Goal: Task Accomplishment & Management: Use online tool/utility

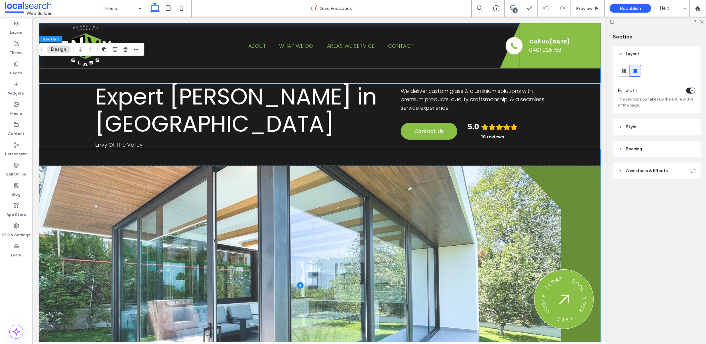
click at [122, 166] on span at bounding box center [300, 285] width 523 height 239
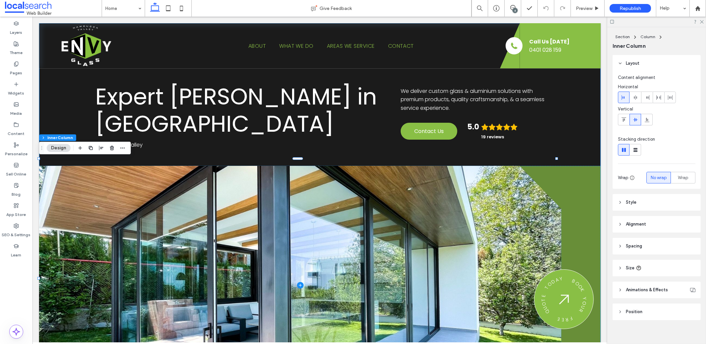
click at [204, 154] on div "Expert [PERSON_NAME] in [GEOGRAPHIC_DATA] Envy Of The Valley We deliver custom …" at bounding box center [320, 214] width 562 height 381
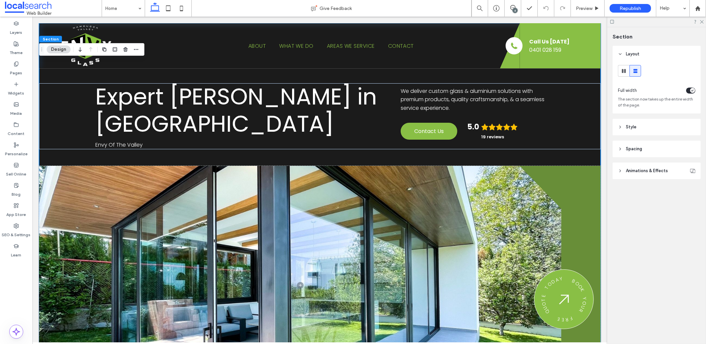
click at [211, 154] on div "Expert Glazier in Newry Envy Of The Valley We deliver custom glass & aluminium …" at bounding box center [320, 214] width 562 height 381
click at [142, 138] on div "Expert Glazier in Newry Envy Of The Valley We deliver custom glass & aluminium …" at bounding box center [320, 116] width 562 height 66
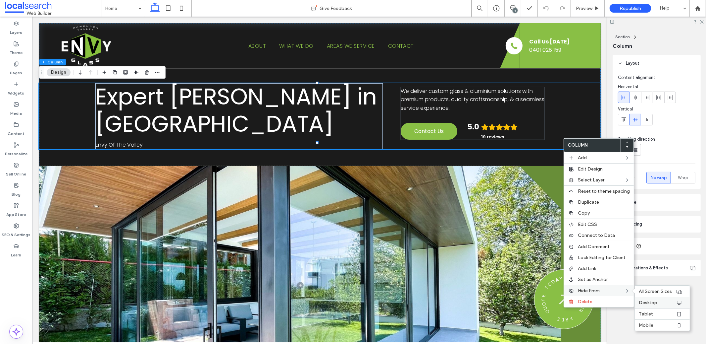
click at [642, 300] on span "Desktop" at bounding box center [648, 303] width 19 height 6
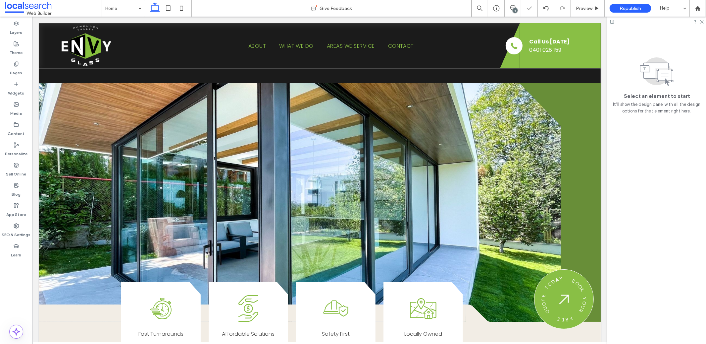
click at [580, 9] on span "Preview" at bounding box center [584, 9] width 17 height 6
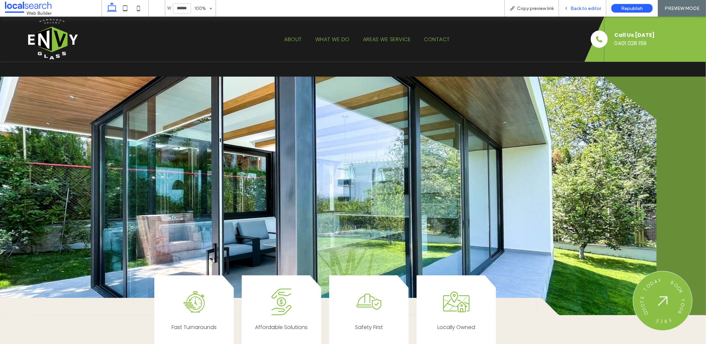
click at [567, 7] on icon at bounding box center [566, 8] width 5 height 5
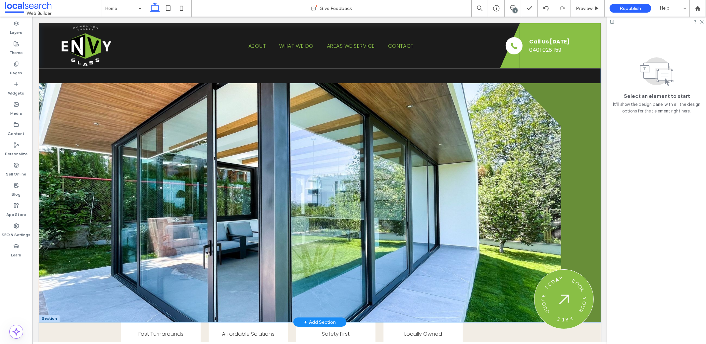
click at [480, 75] on div "Expert Glazier in Newry Envy Of The Valley We deliver custom glass & aluminium …" at bounding box center [320, 173] width 562 height 298
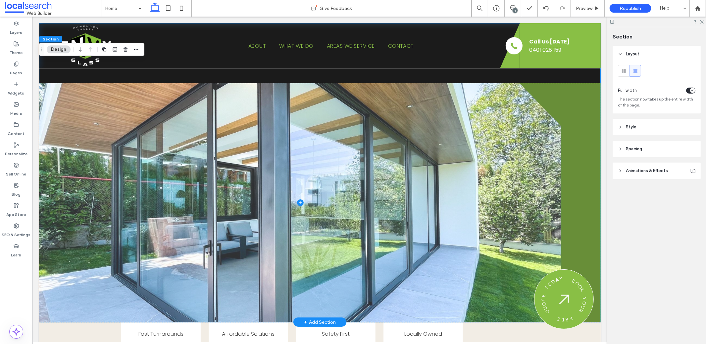
click at [499, 106] on span at bounding box center [300, 202] width 523 height 239
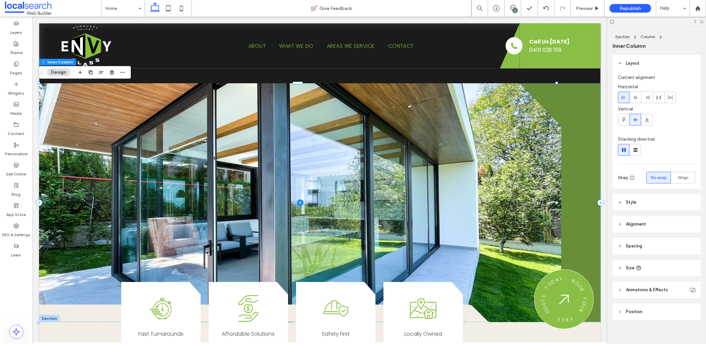
click at [621, 247] on icon at bounding box center [620, 246] width 5 height 5
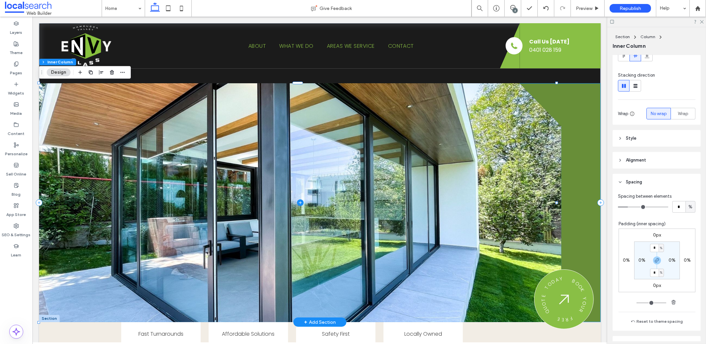
scroll to position [58, 0]
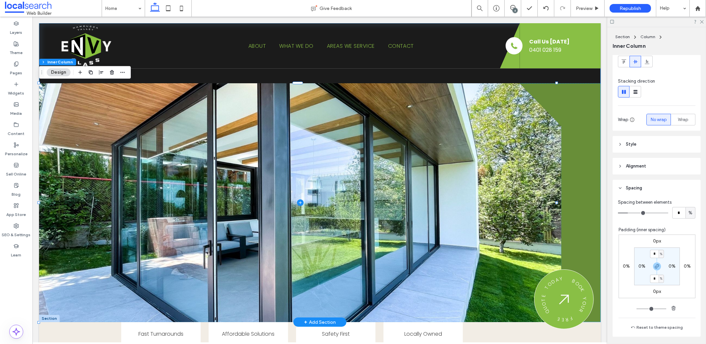
click at [535, 75] on div "Expert Glazier in Newry Envy Of The Valley We deliver custom glass & aluminium …" at bounding box center [320, 173] width 562 height 298
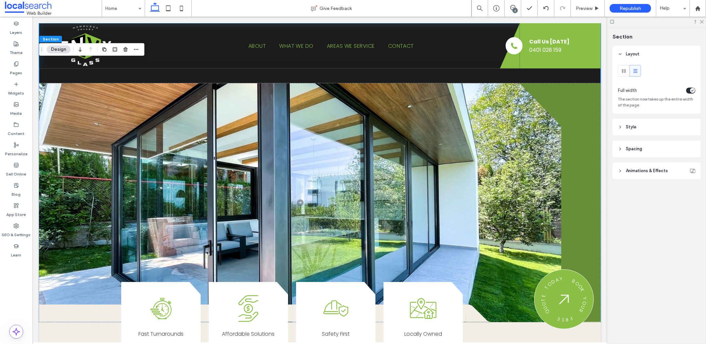
click at [634, 148] on span "Spacing" at bounding box center [634, 148] width 16 height 7
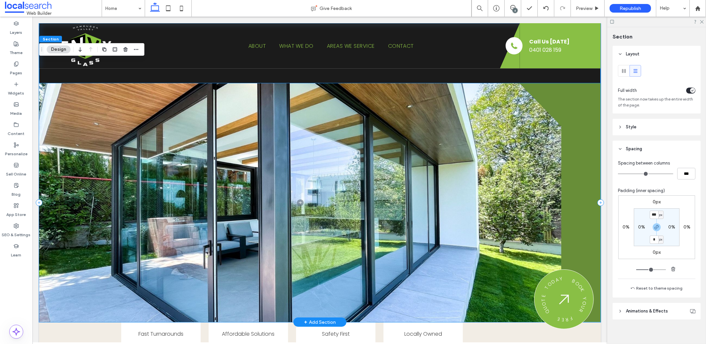
click at [582, 191] on div at bounding box center [320, 202] width 562 height 239
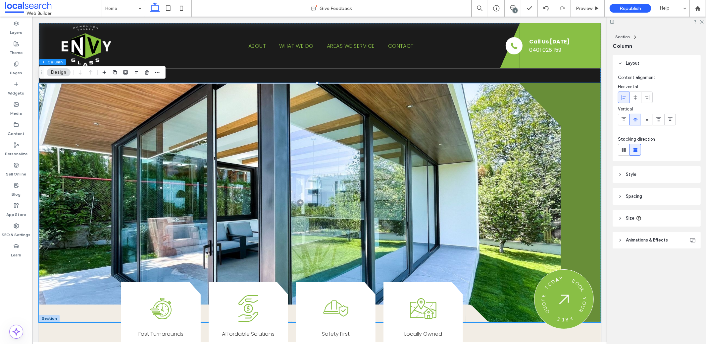
click at [635, 195] on span "Spacing" at bounding box center [634, 196] width 16 height 7
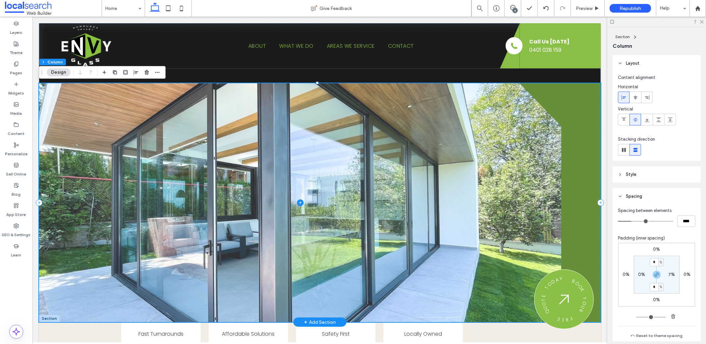
click at [540, 164] on span at bounding box center [300, 202] width 523 height 239
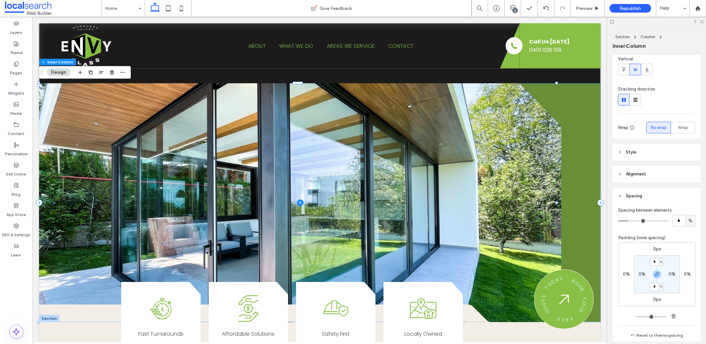
scroll to position [51, 0]
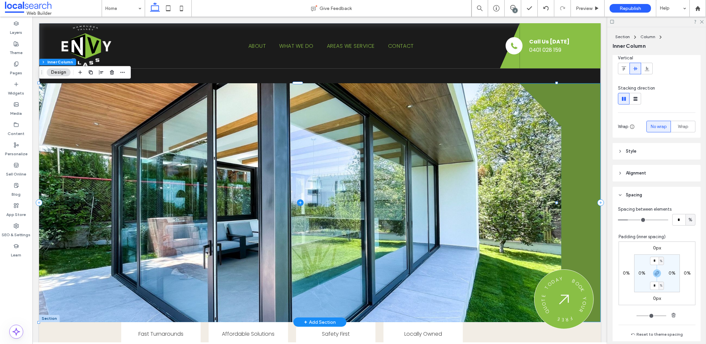
click at [584, 204] on div at bounding box center [320, 202] width 562 height 239
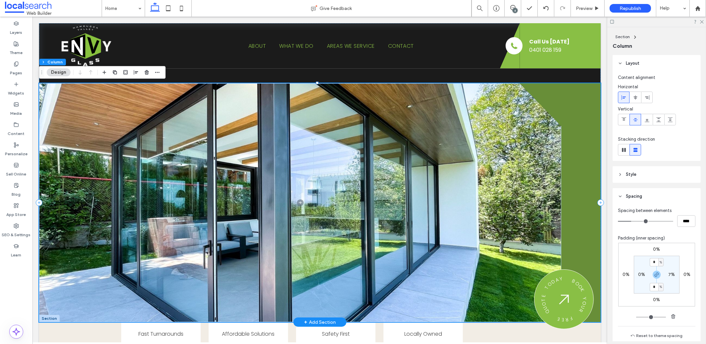
click at [584, 204] on div at bounding box center [320, 202] width 562 height 239
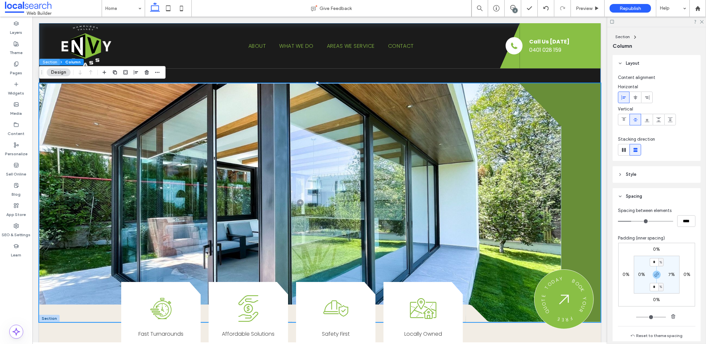
click at [48, 60] on button "Section" at bounding box center [49, 62] width 21 height 7
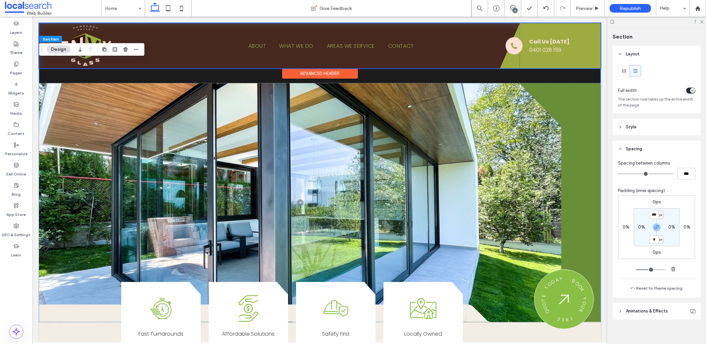
click at [483, 62] on div at bounding box center [320, 45] width 562 height 45
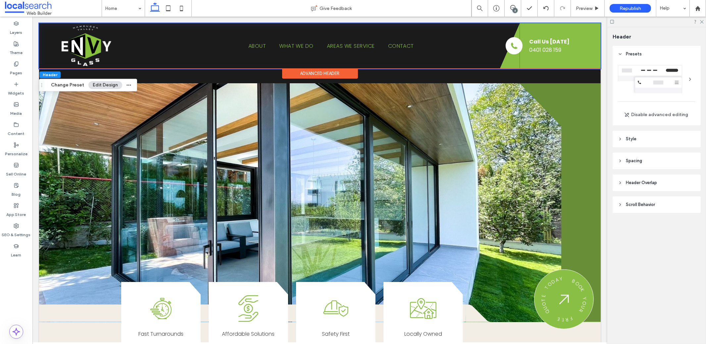
click at [632, 160] on span "Spacing" at bounding box center [634, 160] width 16 height 7
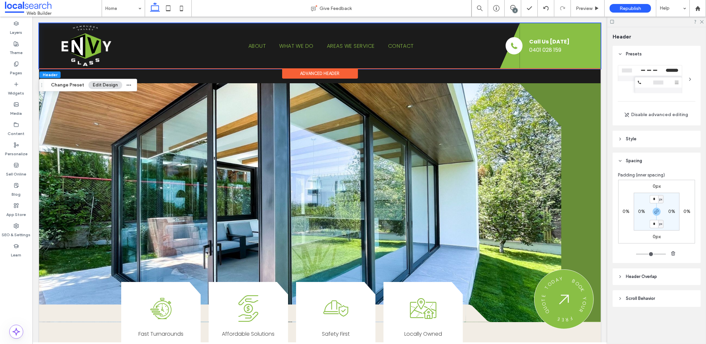
click at [627, 143] on header "Style" at bounding box center [657, 139] width 88 height 17
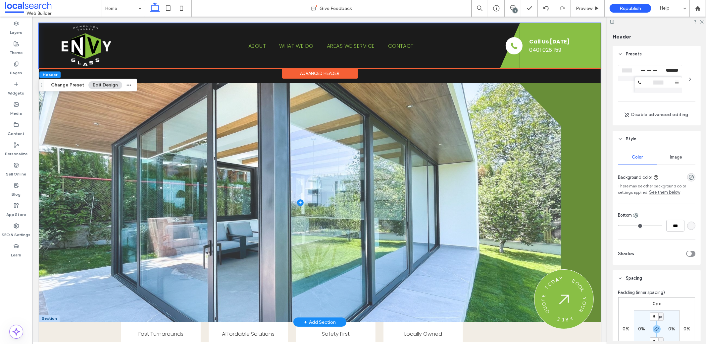
click at [471, 126] on span at bounding box center [300, 202] width 523 height 239
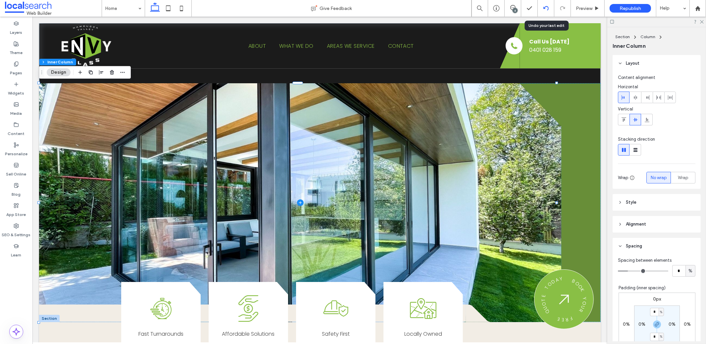
click at [544, 10] on icon at bounding box center [546, 8] width 5 height 5
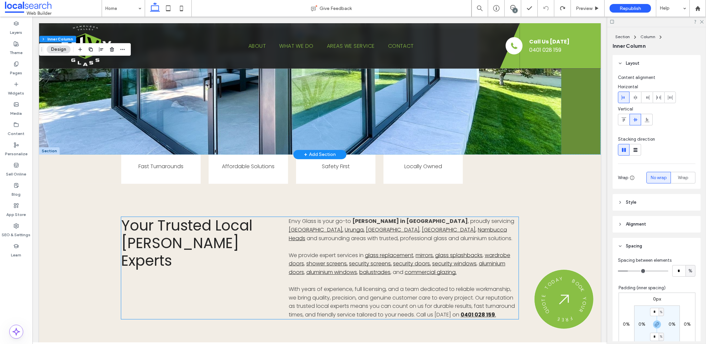
scroll to position [218, 0]
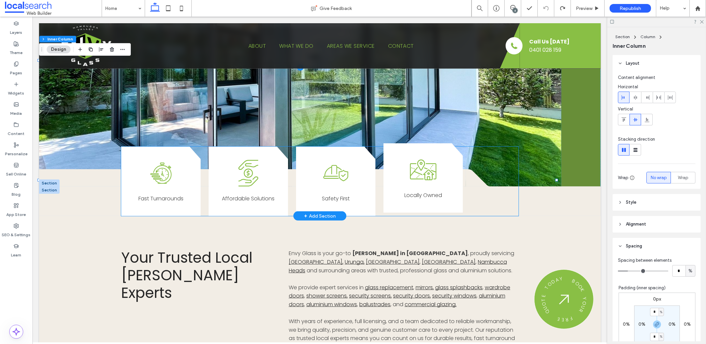
click at [445, 181] on div "Locally Owned Icon Locally Owned" at bounding box center [423, 178] width 80 height 70
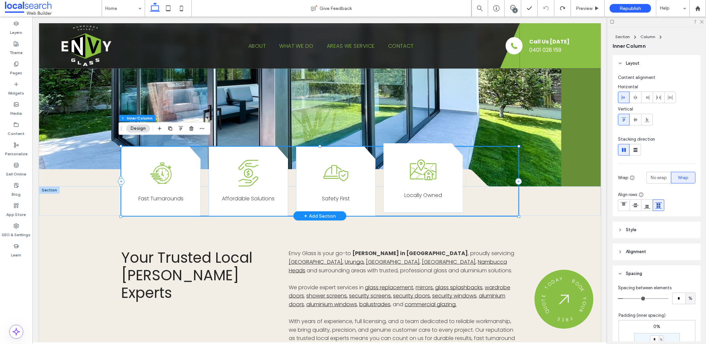
click at [452, 191] on p "Locally Owned" at bounding box center [423, 195] width 64 height 9
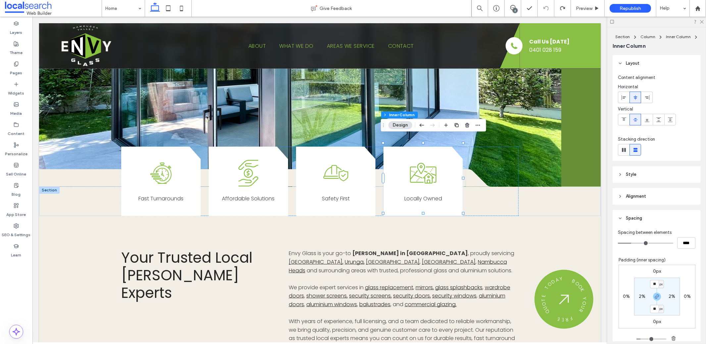
click at [614, 170] on header "Style" at bounding box center [657, 174] width 88 height 17
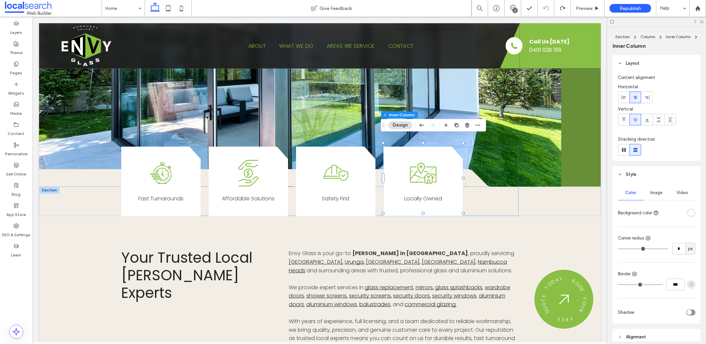
click at [689, 213] on div "rgba(255, 255, 255, 1)" at bounding box center [692, 213] width 6 height 6
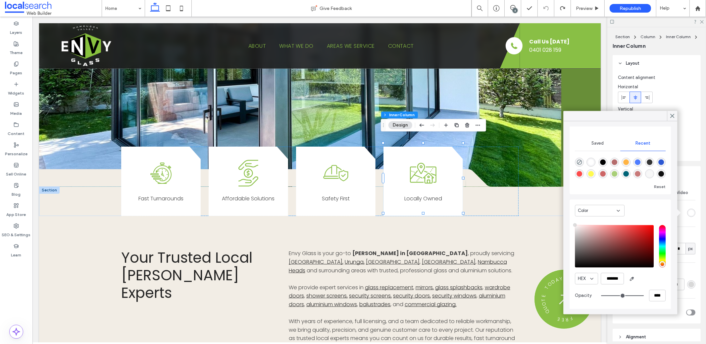
scroll to position [0, 0]
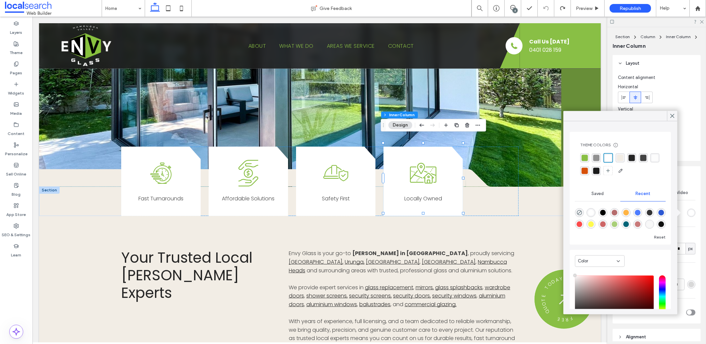
click at [588, 173] on div "rgba(215, 80, 9, 1)" at bounding box center [585, 170] width 6 height 6
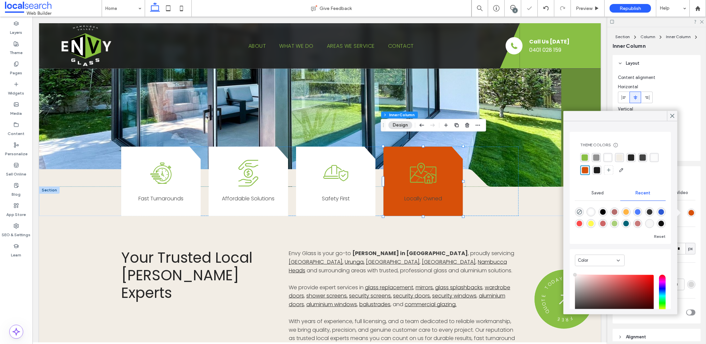
click at [611, 157] on div "rgba(255, 255, 255, 1)" at bounding box center [608, 157] width 6 height 6
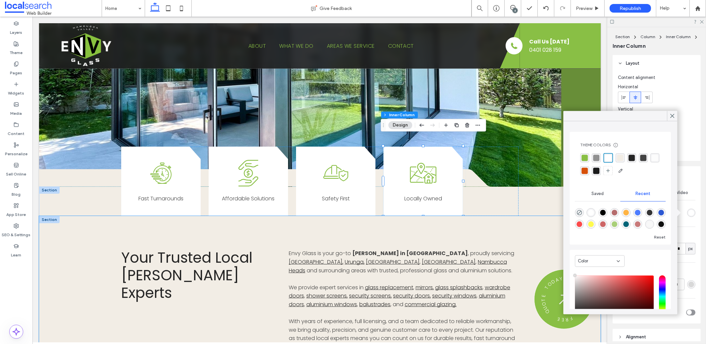
click at [73, 227] on div "Your Trusted Local Glazier Experts Envy Glass is your go-to glazier in Newry , …" at bounding box center [320, 298] width 562 height 165
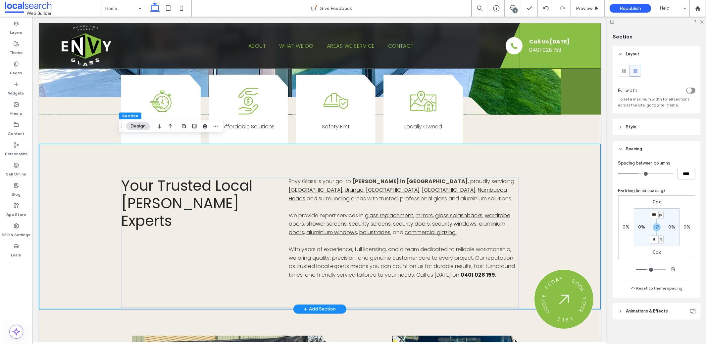
scroll to position [293, 0]
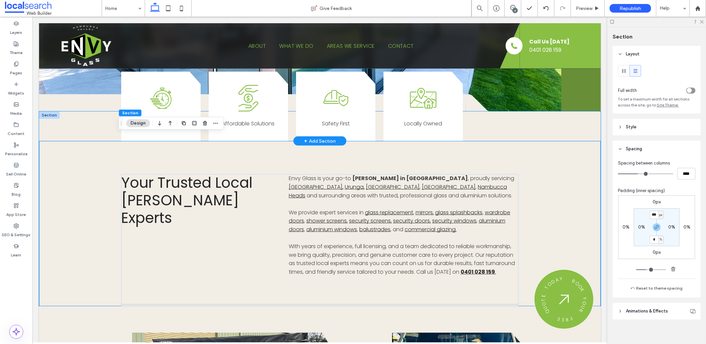
click at [588, 121] on div "Fast Turnarounds Icon Fast Turnarounds Affordable Icon Affordable Solutions Saf…" at bounding box center [320, 126] width 562 height 30
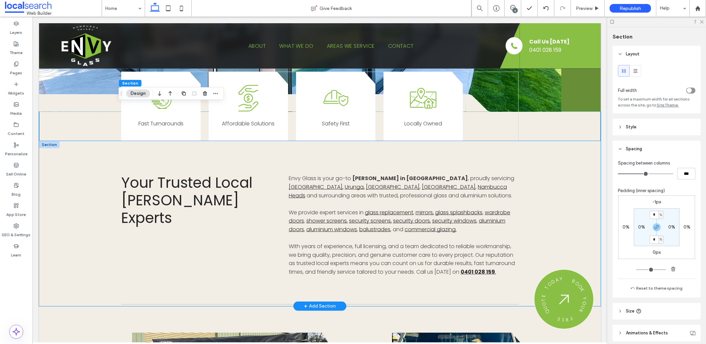
click at [582, 163] on div "Your Trusted Local Glazier Experts Envy Glass is your go-to glazier in Newry , …" at bounding box center [320, 223] width 562 height 165
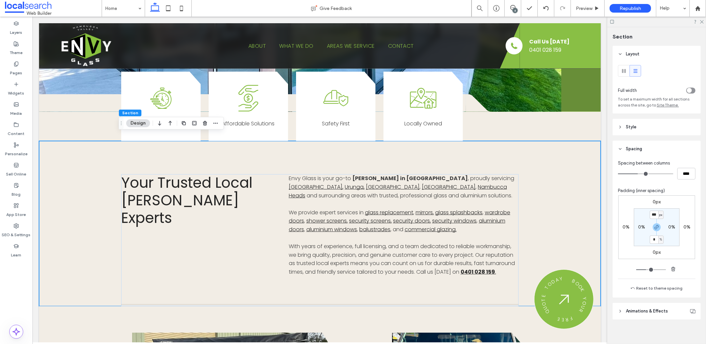
click at [632, 130] on span "Style" at bounding box center [631, 127] width 11 height 7
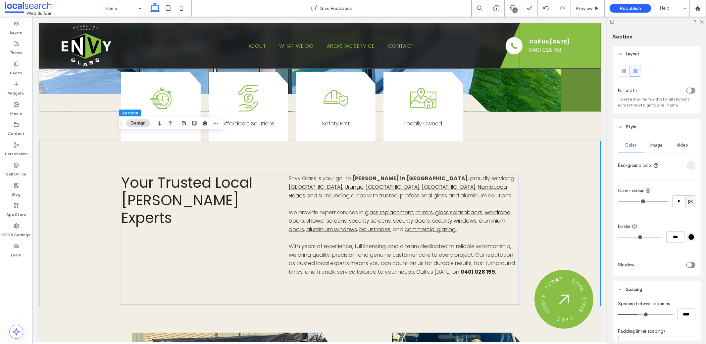
click at [689, 165] on div "rgba(242, 237, 229, 1)" at bounding box center [692, 165] width 6 height 6
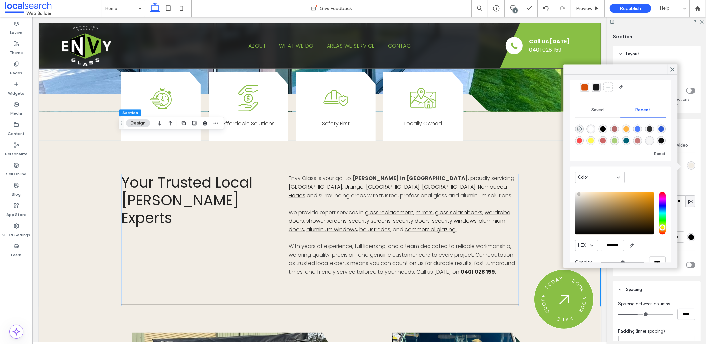
scroll to position [50, 0]
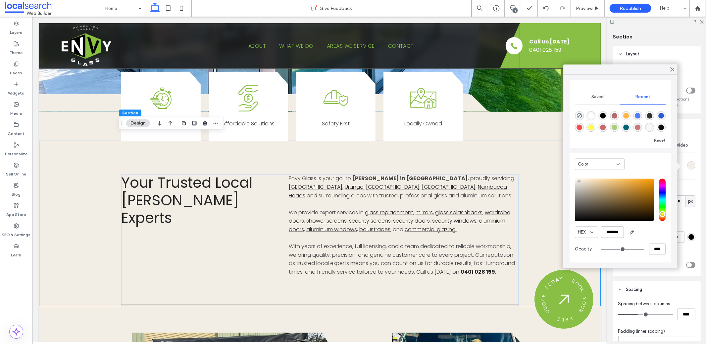
click at [612, 233] on input "*******" at bounding box center [612, 232] width 23 height 12
click at [578, 180] on div "pointer" at bounding box center [579, 181] width 2 height 2
click at [578, 179] on div "pointer" at bounding box center [578, 179] width 2 height 2
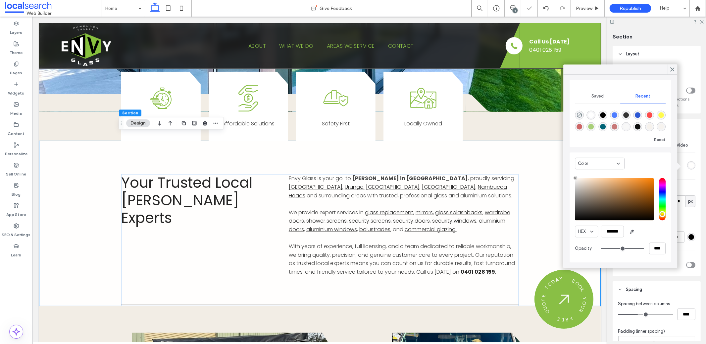
type input "*******"
click at [576, 179] on div "pointer" at bounding box center [576, 179] width 2 height 2
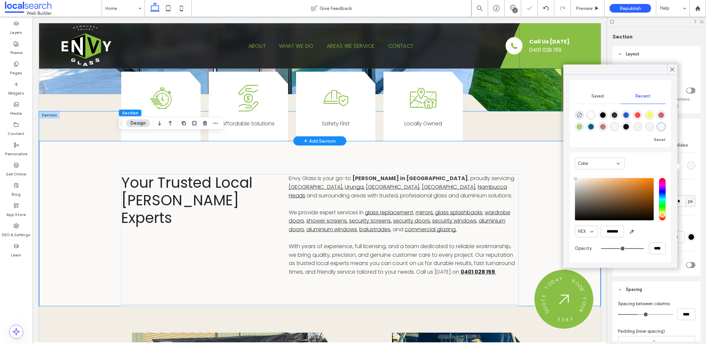
click at [539, 117] on div "Fast Turnarounds Icon Fast Turnarounds Affordable Icon Affordable Solutions Saf…" at bounding box center [320, 126] width 562 height 30
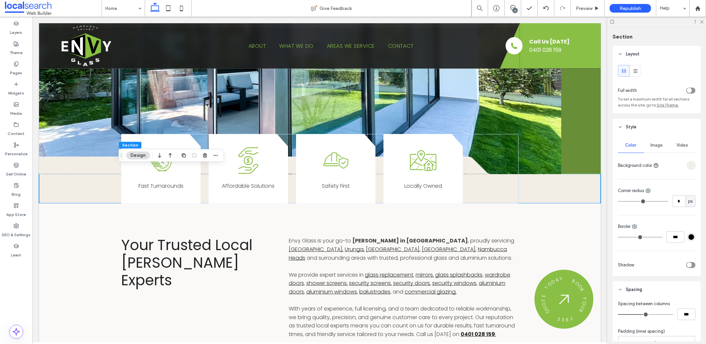
scroll to position [231, 0]
click at [573, 209] on div "Your Trusted Local Glazier Experts Envy Glass is your go-to glazier in Newry , …" at bounding box center [320, 285] width 562 height 165
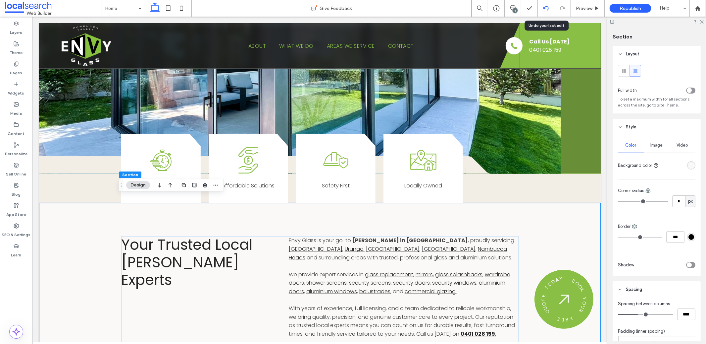
click at [548, 6] on icon at bounding box center [546, 8] width 5 height 5
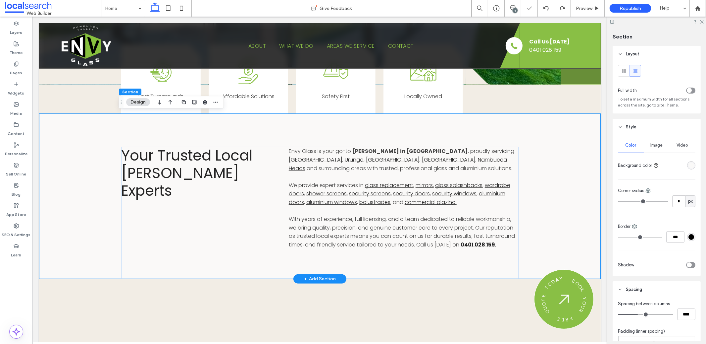
scroll to position [329, 0]
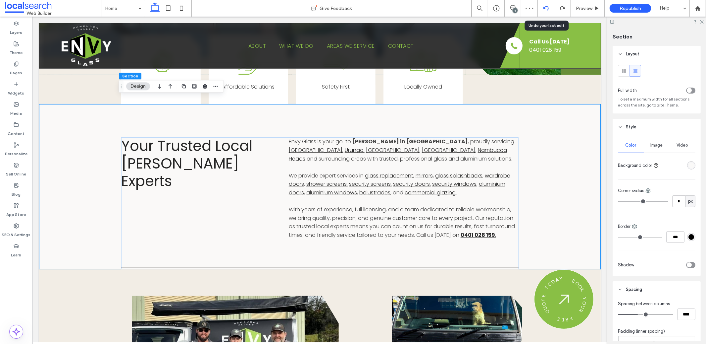
click at [544, 6] on icon at bounding box center [546, 8] width 5 height 5
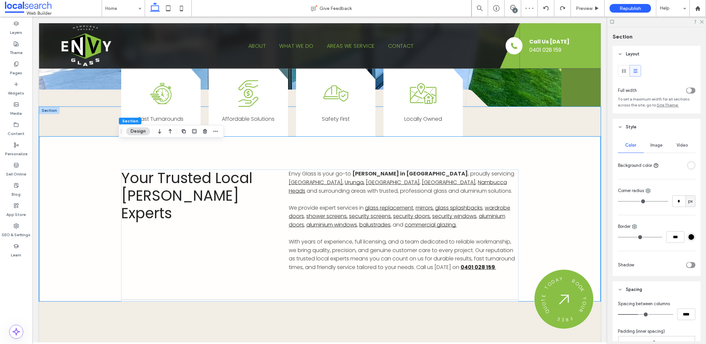
scroll to position [328, 0]
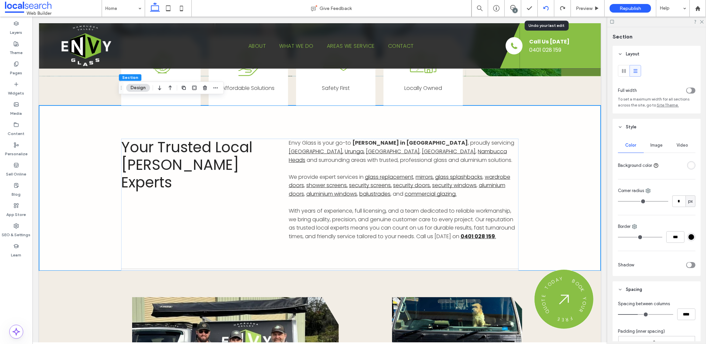
click at [548, 6] on icon at bounding box center [546, 8] width 5 height 5
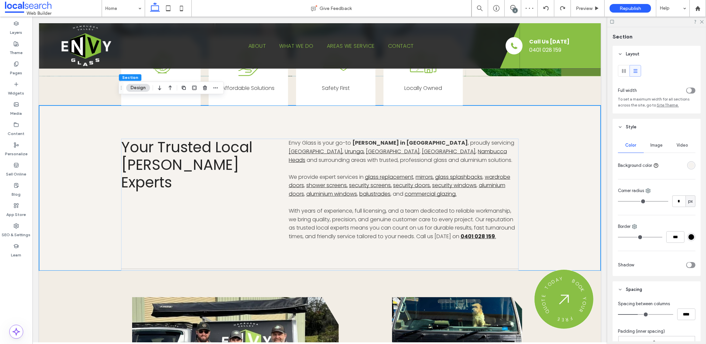
click at [689, 166] on div "rgba(246, 243, 239, 1)" at bounding box center [692, 165] width 6 height 6
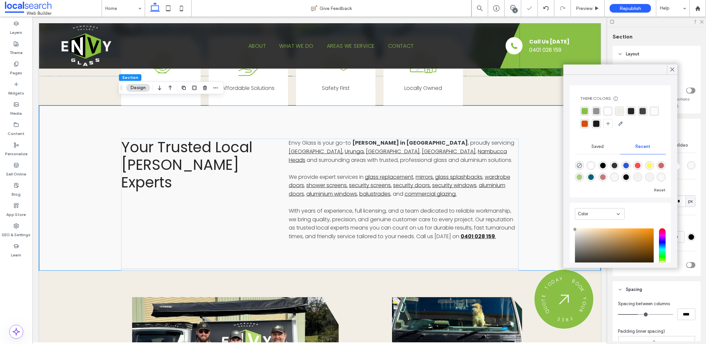
type input "*******"
drag, startPoint x: 576, startPoint y: 229, endPoint x: 571, endPoint y: 230, distance: 5.1
click at [571, 230] on div "Color HEX ******* Opacity ****" at bounding box center [620, 257] width 101 height 110
click at [550, 242] on div "Your Trusted Local Glazier Experts Envy Glass is your go-to glazier in Newry , …" at bounding box center [320, 187] width 562 height 165
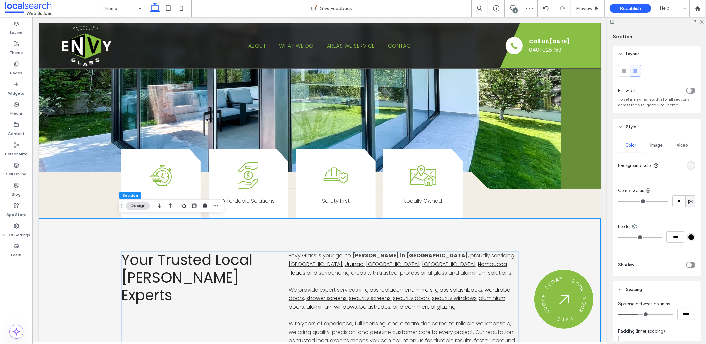
scroll to position [253, 0]
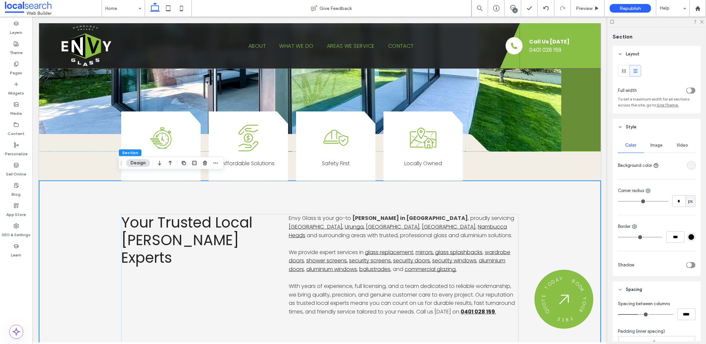
click at [689, 166] on div "rgba(245, 245, 245, 1)" at bounding box center [692, 165] width 6 height 6
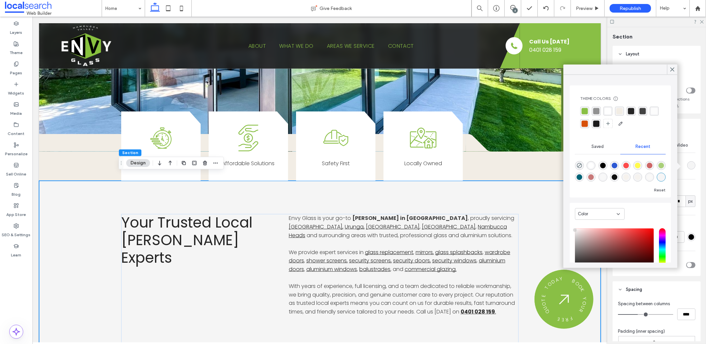
scroll to position [50, 0]
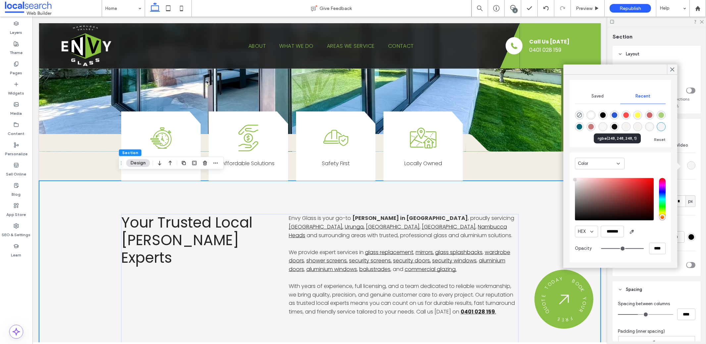
click at [606, 128] on div "rgba(248, 248, 248, 1)" at bounding box center [603, 127] width 6 height 6
click at [629, 127] on div "rgba(246, 242, 237, 1)" at bounding box center [627, 127] width 6 height 6
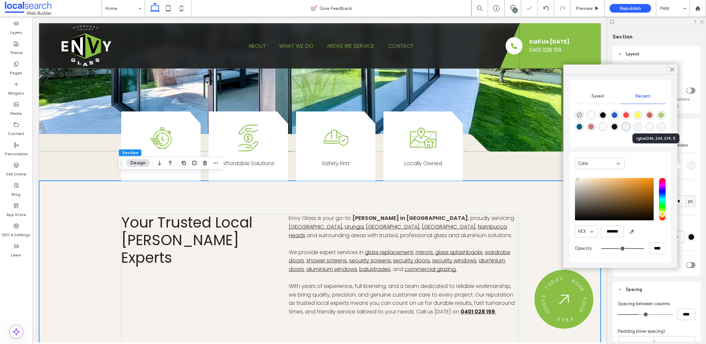
click at [641, 126] on div "rgba(246, 243, 239, 1)" at bounding box center [639, 127] width 6 height 6
click at [606, 128] on div "rgba(248, 248, 248, 1)" at bounding box center [603, 127] width 6 height 6
type input "*******"
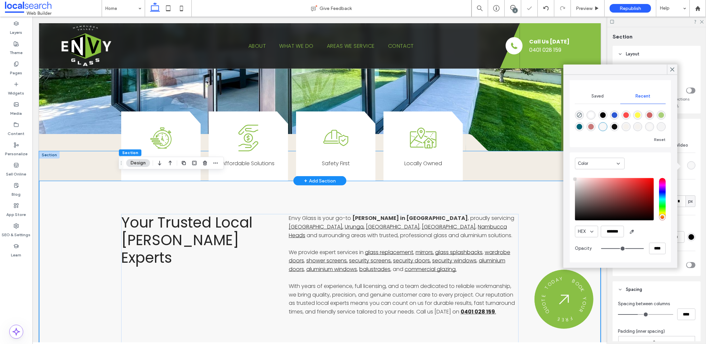
click at [550, 163] on div "Fast Turnarounds Icon Fast Turnarounds Affordable Icon Affordable Solutions Saf…" at bounding box center [320, 166] width 562 height 30
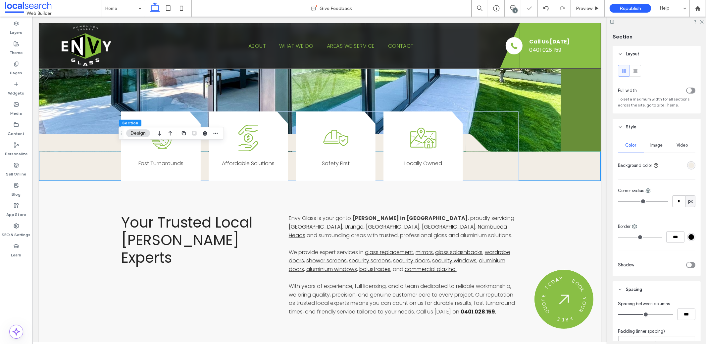
click at [689, 165] on div "rgba(242, 237, 229, 1)" at bounding box center [692, 165] width 6 height 6
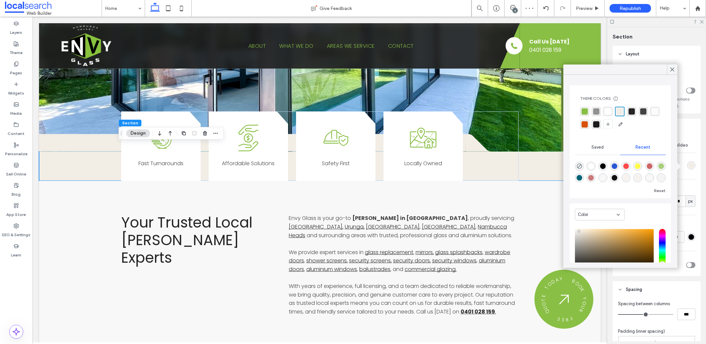
click at [608, 178] on div "rgba(248, 248, 248, 1)" at bounding box center [603, 177] width 9 height 9
type input "*******"
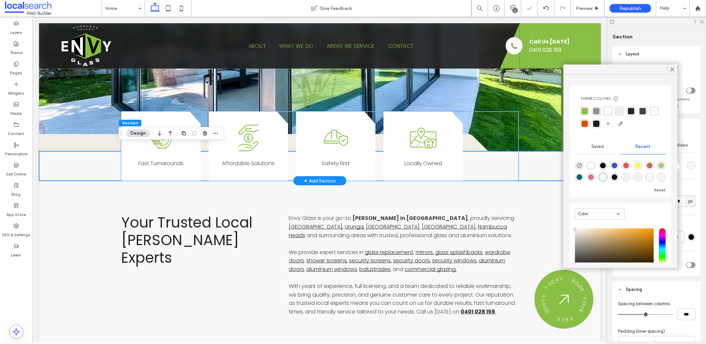
click at [472, 140] on div "Fast Turnarounds Icon Fast Turnarounds Affordable Icon Affordable Solutions Saf…" at bounding box center [320, 146] width 398 height 70
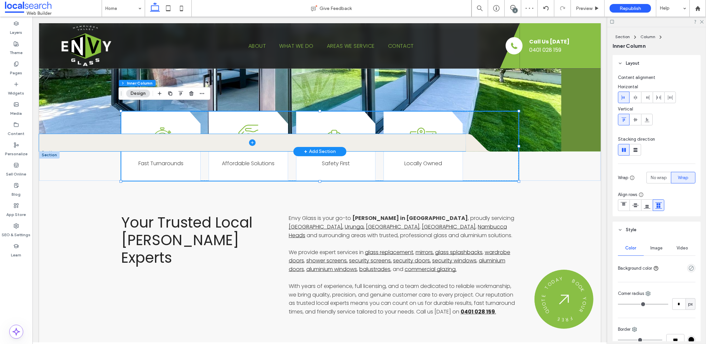
click at [73, 138] on span at bounding box center [252, 142] width 427 height 17
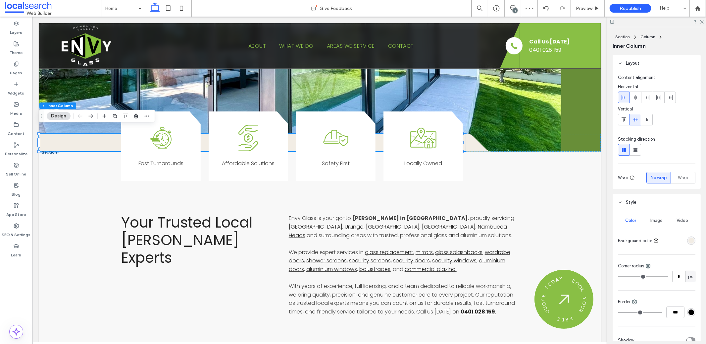
click at [689, 242] on div "rgba(242, 237, 229, 1)" at bounding box center [692, 241] width 6 height 6
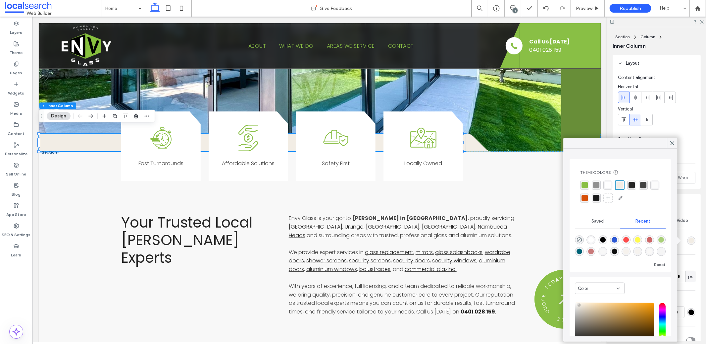
click at [606, 250] on div "rgba(248, 248, 248, 1)" at bounding box center [603, 252] width 6 height 6
type input "*******"
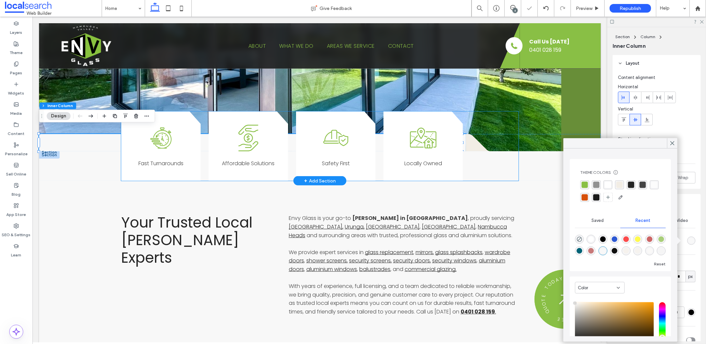
click at [473, 139] on div "Fast Turnarounds Icon Fast Turnarounds Affordable Icon Affordable Solutions Saf…" at bounding box center [320, 146] width 398 height 70
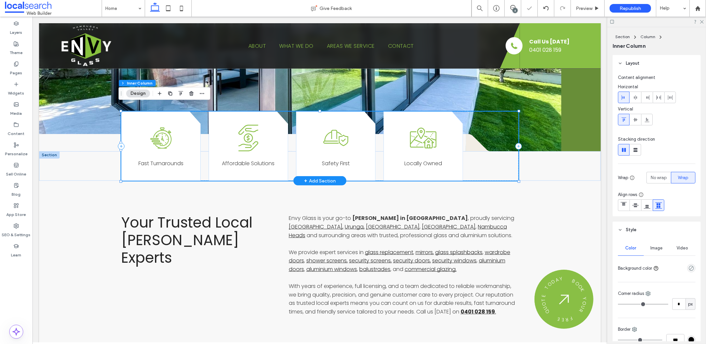
click at [469, 138] on div "Fast Turnarounds Icon Fast Turnarounds Affordable Icon Affordable Solutions Saf…" at bounding box center [320, 146] width 398 height 70
click at [473, 132] on div "Fast Turnarounds Icon Fast Turnarounds Affordable Icon Affordable Solutions Saf…" at bounding box center [320, 146] width 398 height 70
click at [482, 131] on div "Fast Turnarounds Icon Fast Turnarounds Affordable Icon Affordable Solutions Saf…" at bounding box center [320, 146] width 398 height 70
click at [484, 143] on div "Fast Turnarounds Icon Fast Turnarounds Affordable Icon Affordable Solutions Saf…" at bounding box center [320, 146] width 398 height 70
click at [497, 139] on div "Fast Turnarounds Icon Fast Turnarounds Affordable Icon Affordable Solutions Saf…" at bounding box center [320, 146] width 398 height 70
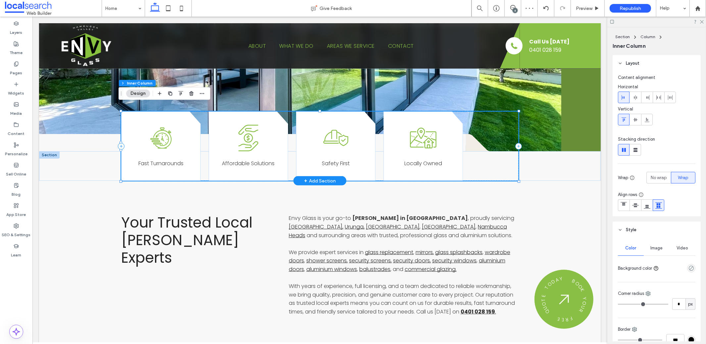
click at [477, 140] on div "Fast Turnarounds Icon Fast Turnarounds Affordable Icon Affordable Solutions Saf…" at bounding box center [320, 146] width 398 height 70
click at [463, 139] on div "Fast Turnarounds Icon Fast Turnarounds Affordable Icon Affordable Solutions Saf…" at bounding box center [320, 146] width 398 height 70
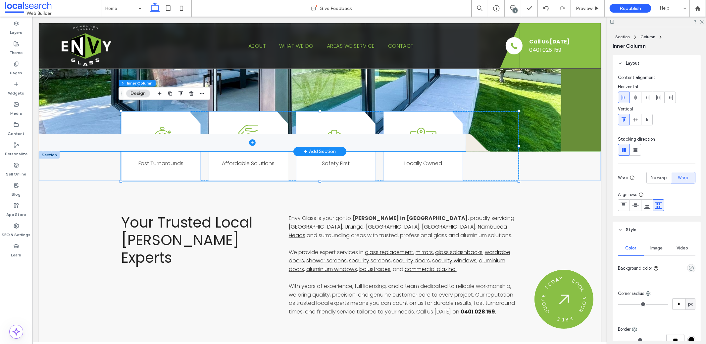
click at [69, 135] on span at bounding box center [252, 142] width 427 height 17
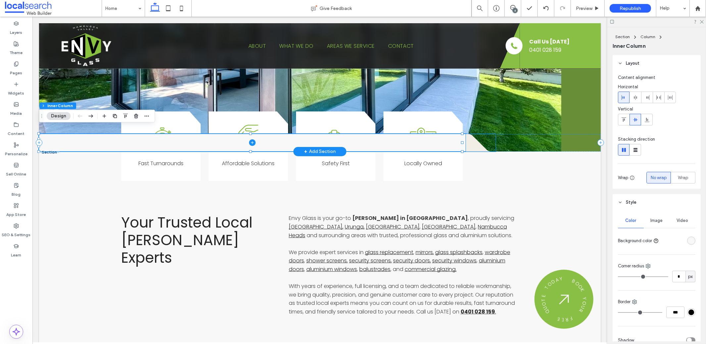
click at [472, 137] on icon at bounding box center [481, 143] width 30 height 18
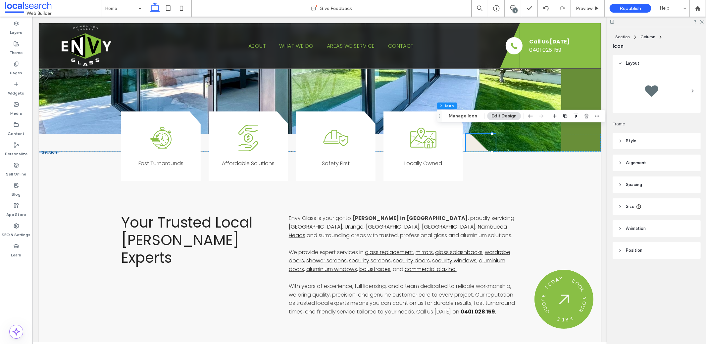
click at [640, 139] on header "Style" at bounding box center [657, 141] width 88 height 17
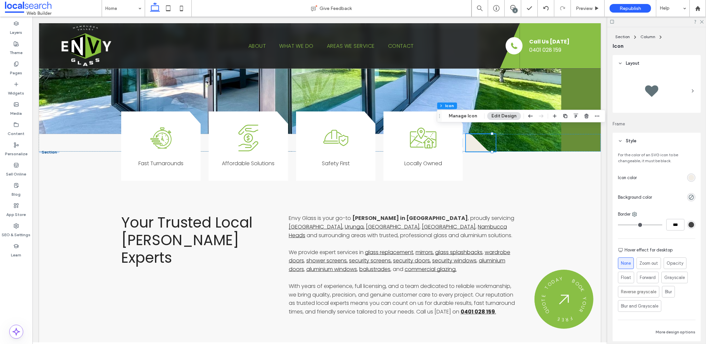
click at [689, 176] on div "rgb(242, 237, 229)" at bounding box center [692, 178] width 6 height 6
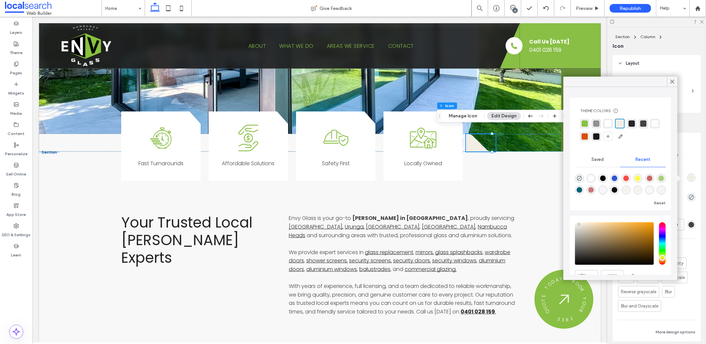
click at [606, 190] on div "rgba(248, 248, 248, 1)" at bounding box center [603, 190] width 6 height 6
type input "*******"
click at [521, 181] on div "Your Trusted Local Glazier Experts Envy Glass is your go-to glazier in Newry , …" at bounding box center [320, 263] width 562 height 165
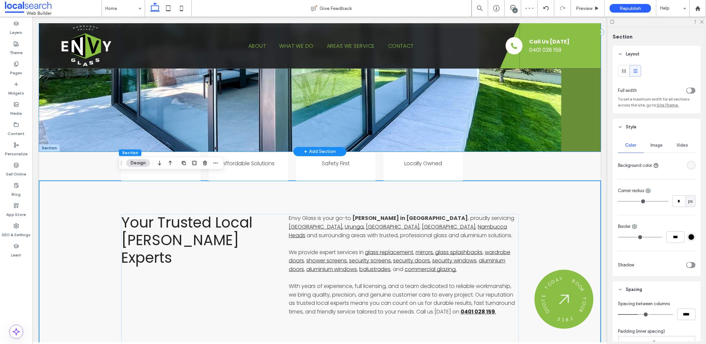
click at [556, 88] on div at bounding box center [320, 32] width 562 height 239
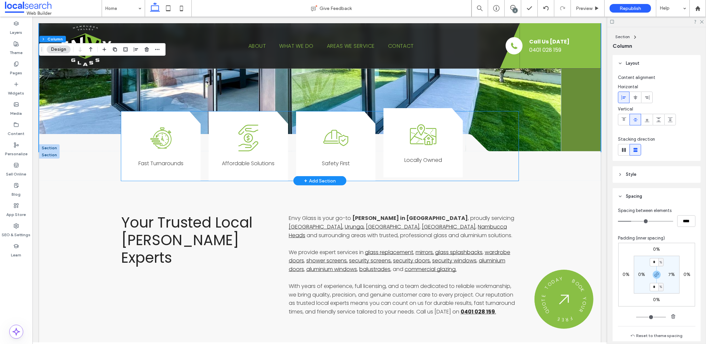
click at [425, 165] on div "Locally Owned Icon Locally Owned" at bounding box center [423, 143] width 80 height 70
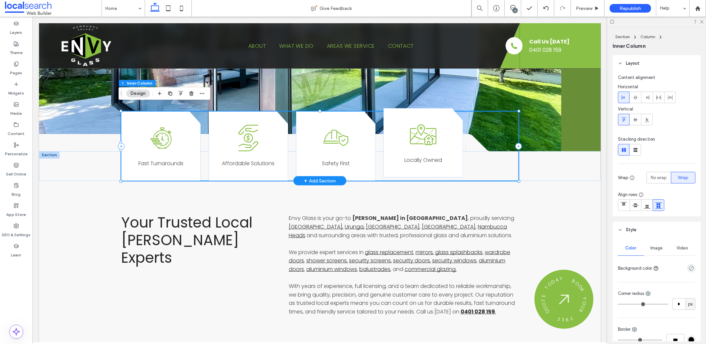
click at [388, 165] on div "Locally Owned Icon Locally Owned" at bounding box center [423, 143] width 80 height 70
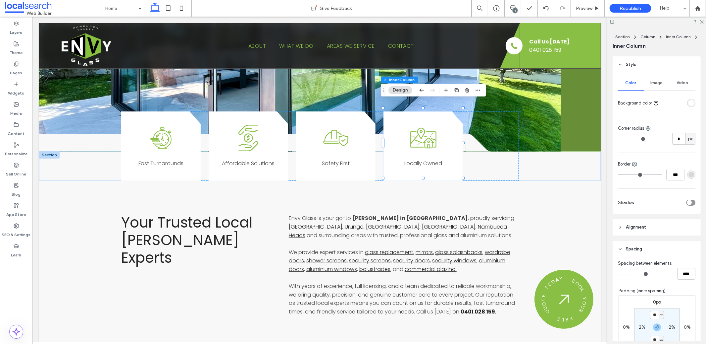
scroll to position [179, 0]
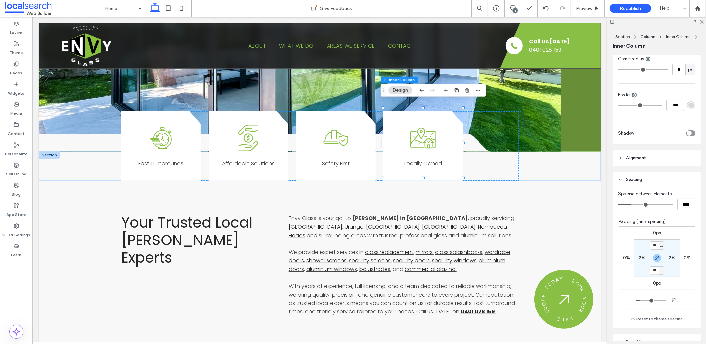
click at [688, 133] on div "toggle" at bounding box center [689, 133] width 5 height 5
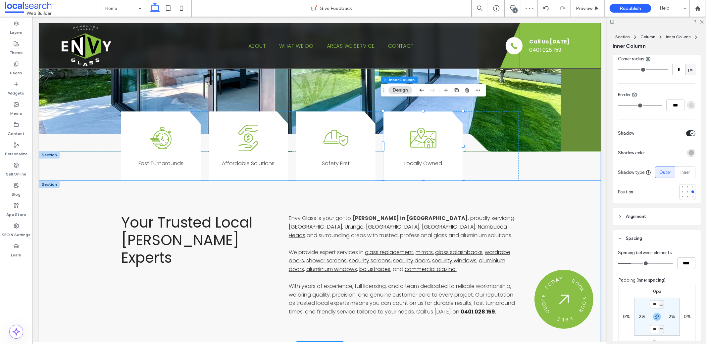
click at [358, 203] on div "Your Trusted Local Glazier Experts Envy Glass is your go-to glazier in Newry , …" at bounding box center [320, 263] width 398 height 165
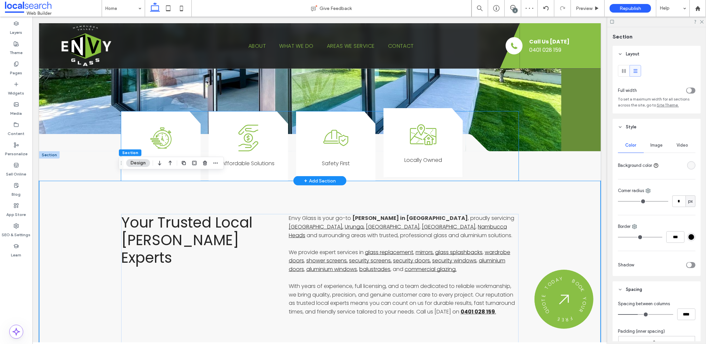
click at [457, 158] on div "Locally Owned Icon Locally Owned" at bounding box center [423, 143] width 80 height 70
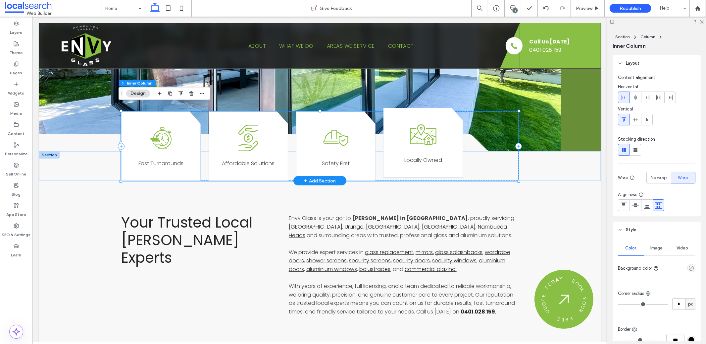
click at [444, 156] on p "Locally Owned" at bounding box center [423, 160] width 64 height 9
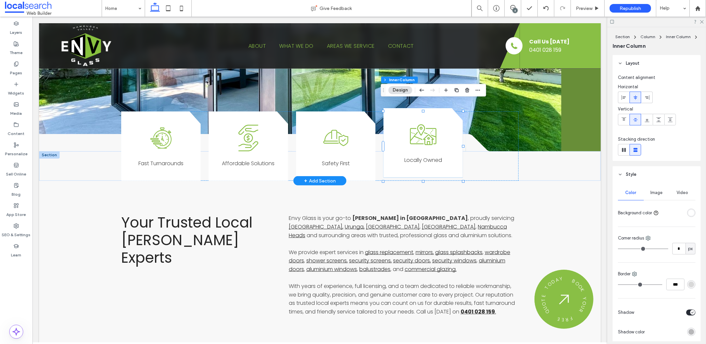
click at [453, 165] on div "Locally Owned Icon Locally Owned" at bounding box center [423, 143] width 80 height 70
click at [439, 160] on div "Locally Owned Icon Locally Owned" at bounding box center [423, 143] width 80 height 70
click at [438, 161] on div "Locally Owned Icon Locally Owned" at bounding box center [423, 143] width 80 height 70
click at [437, 168] on div "Locally Owned Icon Locally Owned" at bounding box center [423, 143] width 80 height 70
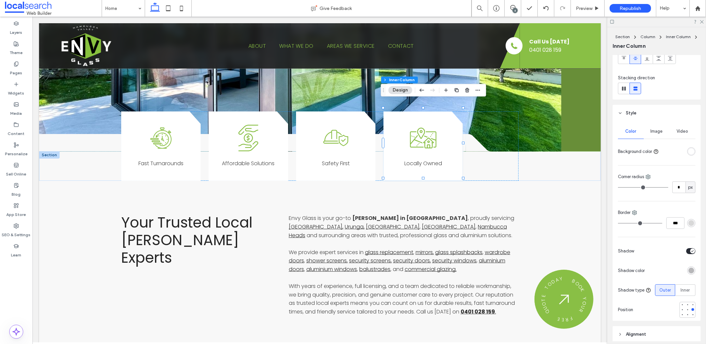
scroll to position [146, 0]
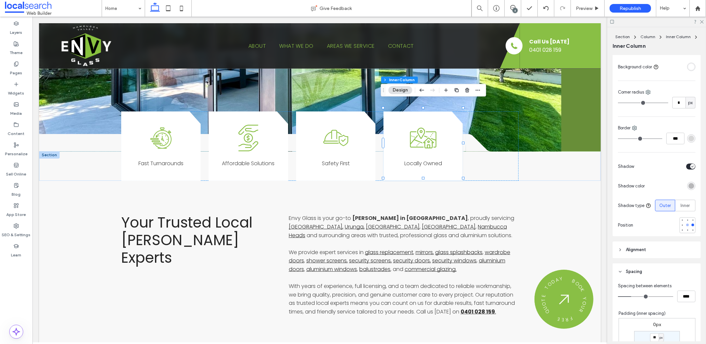
click at [687, 224] on div at bounding box center [688, 224] width 3 height 3
click at [688, 190] on div "rgba(0, 0, 0, 0.25)" at bounding box center [692, 186] width 8 height 8
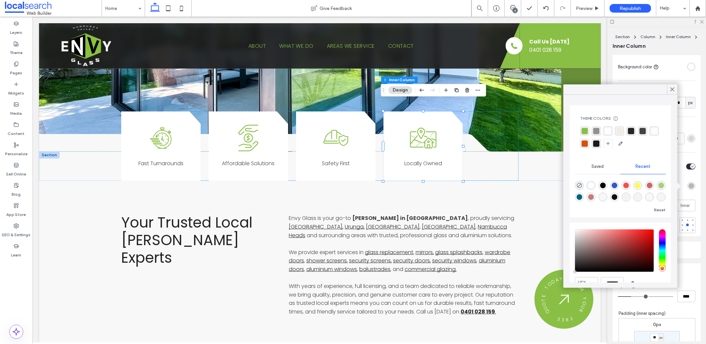
click at [600, 144] on div "rgba(27, 27, 27, 1)" at bounding box center [596, 143] width 6 height 6
click at [536, 197] on div "Your Trusted Local Glazier Experts Envy Glass is your go-to glazier in Newry , …" at bounding box center [320, 263] width 562 height 165
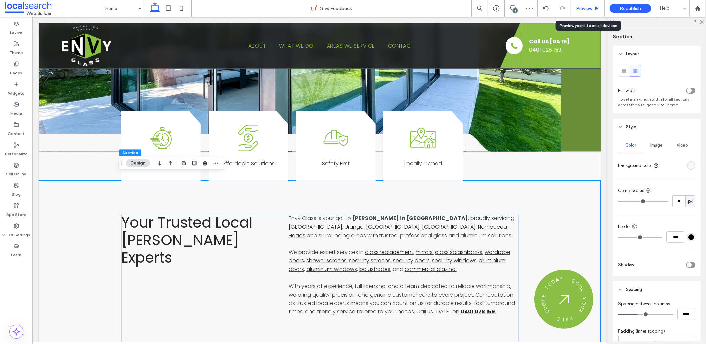
click at [589, 2] on div "Preview" at bounding box center [588, 8] width 34 height 17
click at [585, 9] on span "Preview" at bounding box center [584, 9] width 17 height 6
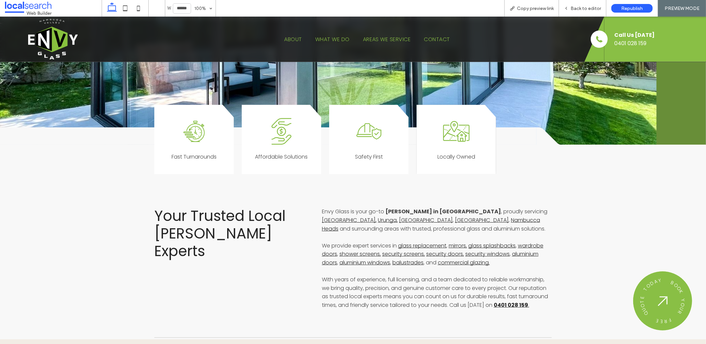
scroll to position [238, 0]
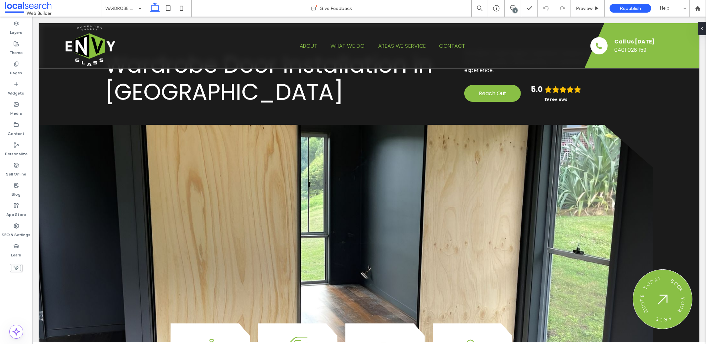
scroll to position [39, 0]
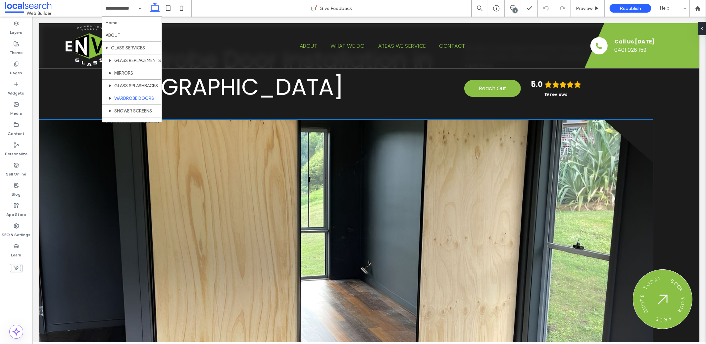
click at [307, 197] on link at bounding box center [346, 239] width 614 height 239
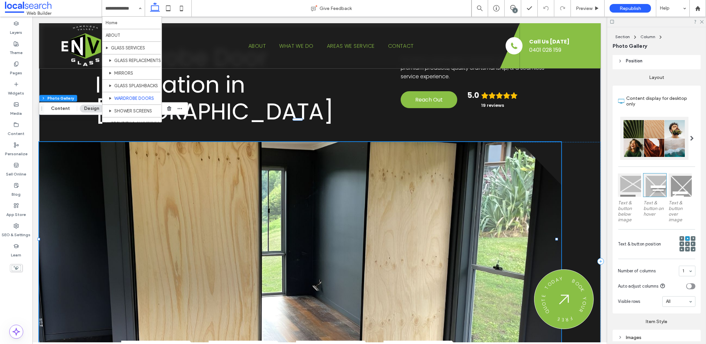
scroll to position [160, 0]
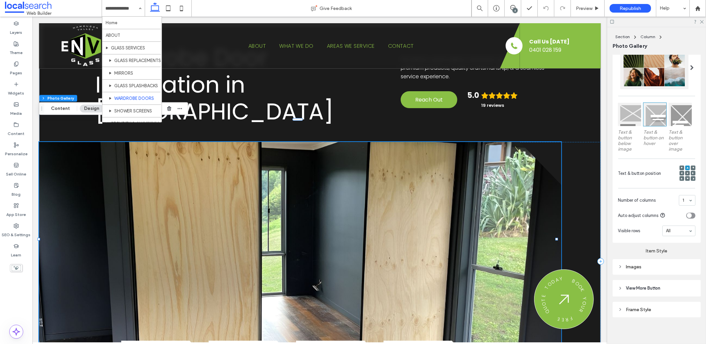
click at [630, 264] on div "Images" at bounding box center [657, 267] width 78 height 6
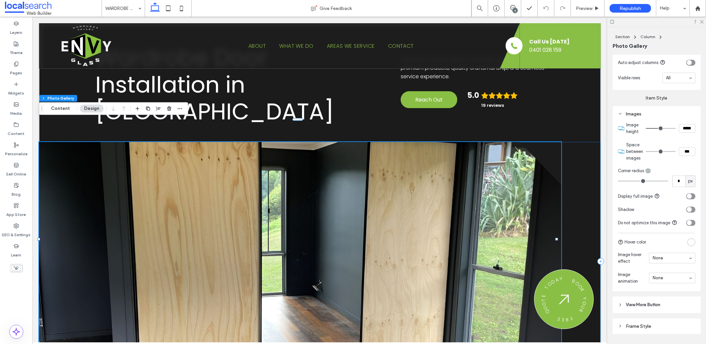
scroll to position [318, 0]
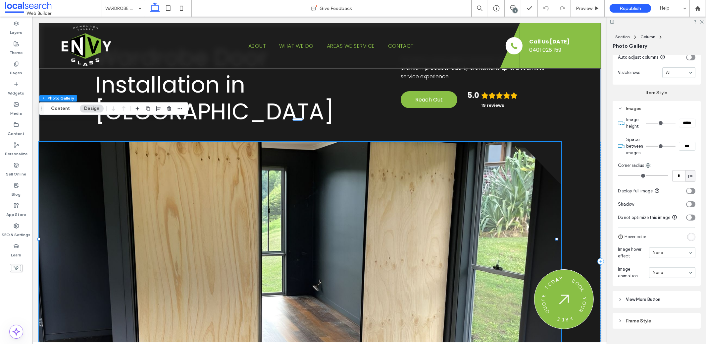
click at [348, 191] on link at bounding box center [300, 261] width 523 height 239
click at [92, 149] on link at bounding box center [300, 261] width 523 height 239
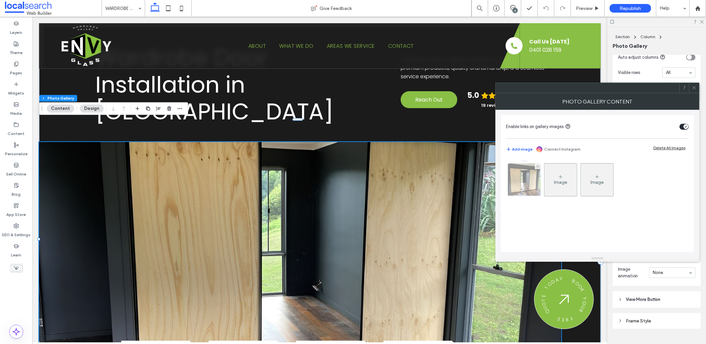
click at [527, 181] on div at bounding box center [524, 179] width 32 height 32
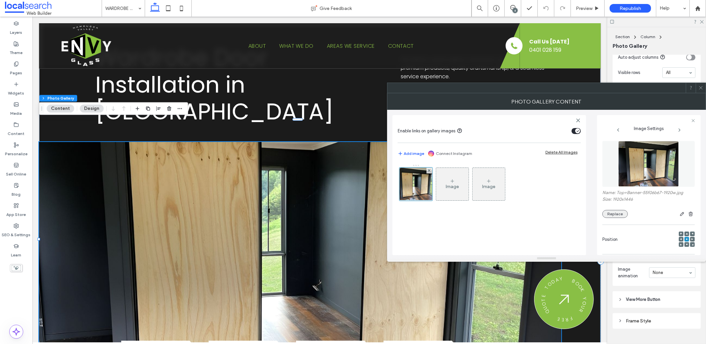
click at [625, 216] on button "Replace" at bounding box center [616, 214] width 26 height 8
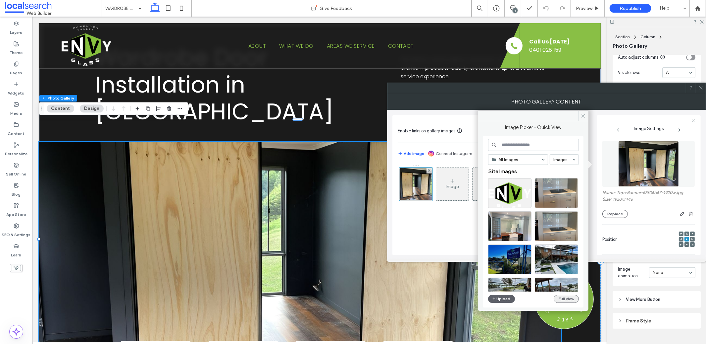
click at [566, 298] on button "Full View" at bounding box center [566, 299] width 25 height 8
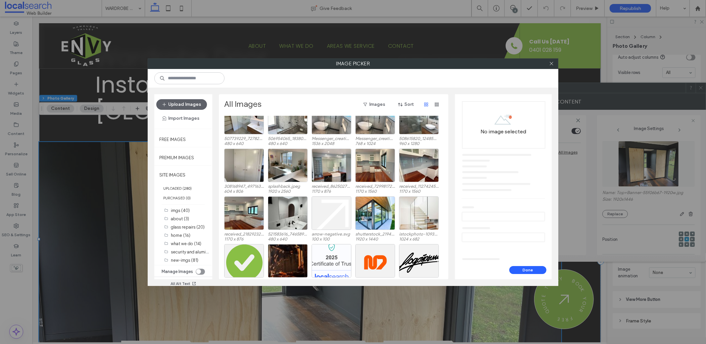
scroll to position [427, 0]
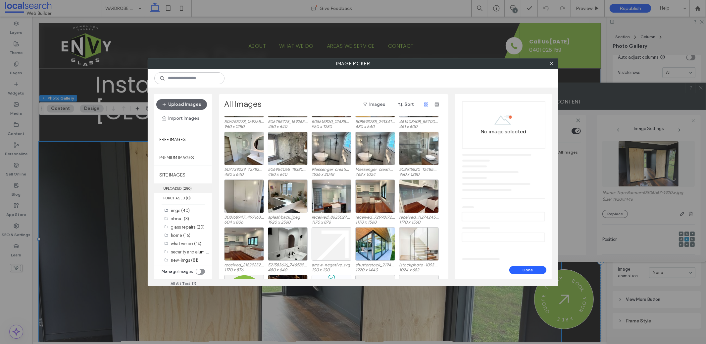
click at [170, 189] on label "UPLOADED ( 280 )" at bounding box center [183, 188] width 58 height 10
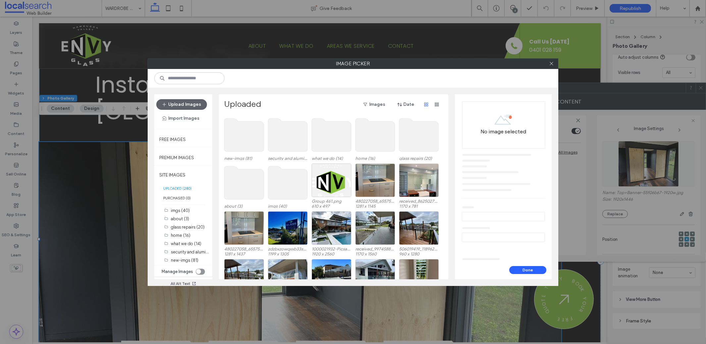
click at [236, 140] on use at bounding box center [244, 134] width 39 height 33
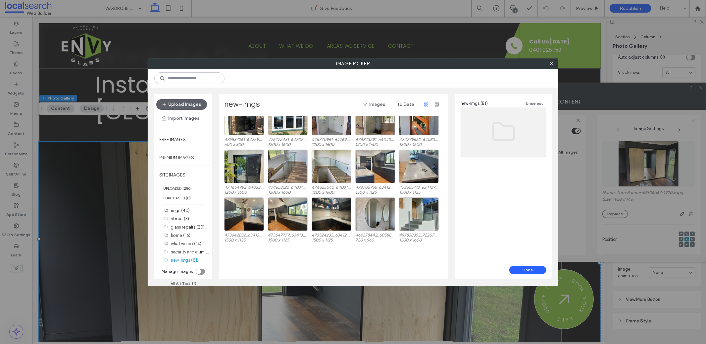
scroll to position [158, 0]
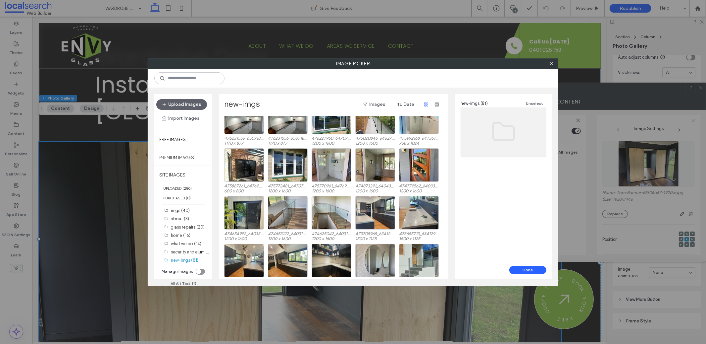
click at [193, 72] on div at bounding box center [353, 78] width 411 height 19
click at [193, 78] on input at bounding box center [189, 78] width 70 height 12
click at [199, 245] on label "what we do (14)" at bounding box center [186, 243] width 30 height 5
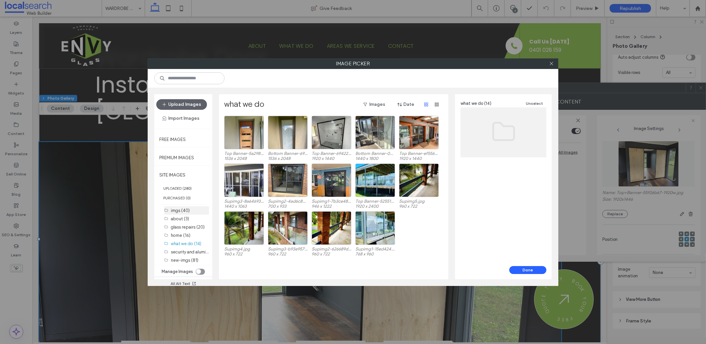
click at [185, 211] on label "imgs (40)" at bounding box center [180, 210] width 19 height 5
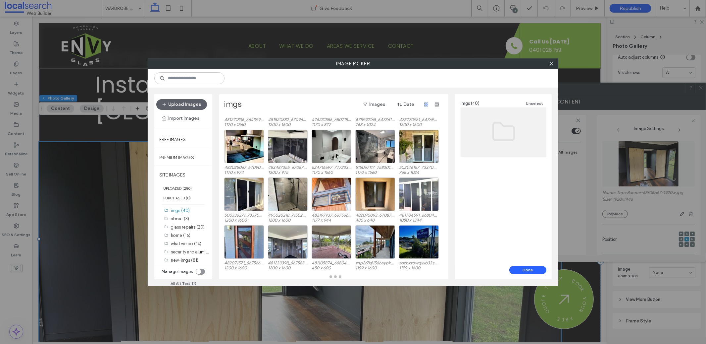
scroll to position [34, 0]
click at [205, 80] on input at bounding box center [189, 78] width 70 height 12
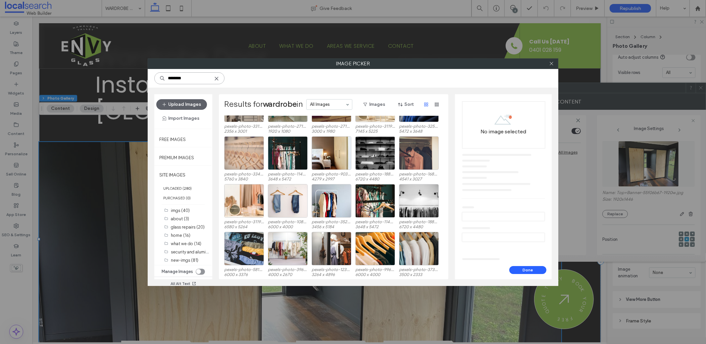
scroll to position [0, 0]
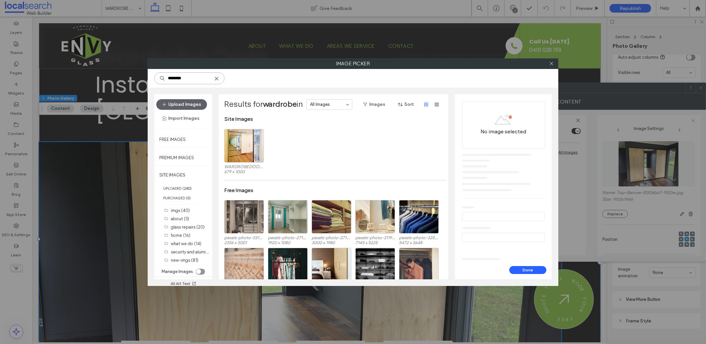
click at [196, 82] on input "********" at bounding box center [189, 78] width 70 height 12
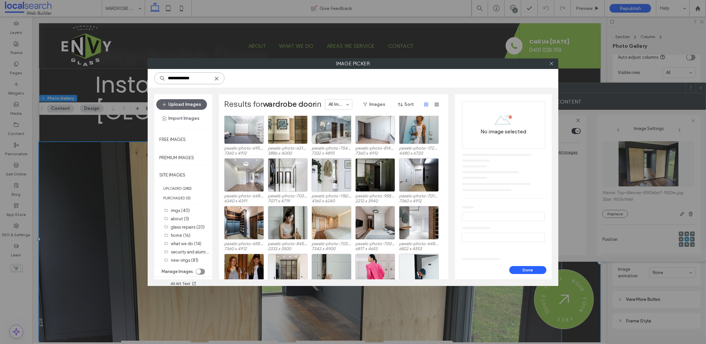
scroll to position [82, 0]
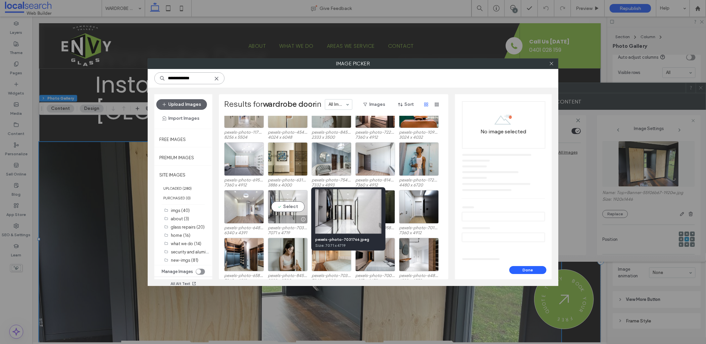
type input "**********"
click at [288, 219] on div at bounding box center [287, 219] width 39 height 8
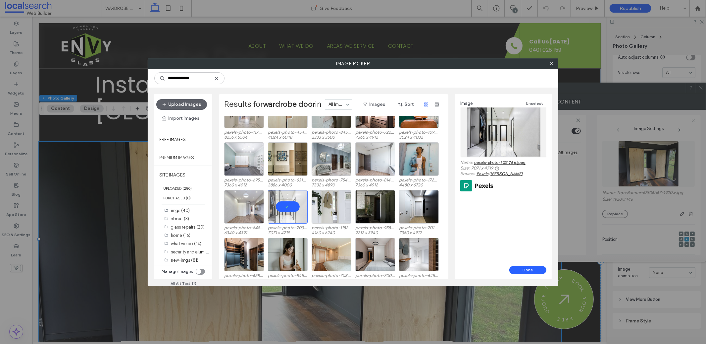
click at [501, 163] on link "pexels-photo-7031766.jpeg" at bounding box center [499, 162] width 51 height 5
click at [389, 170] on div at bounding box center [391, 171] width 8 height 5
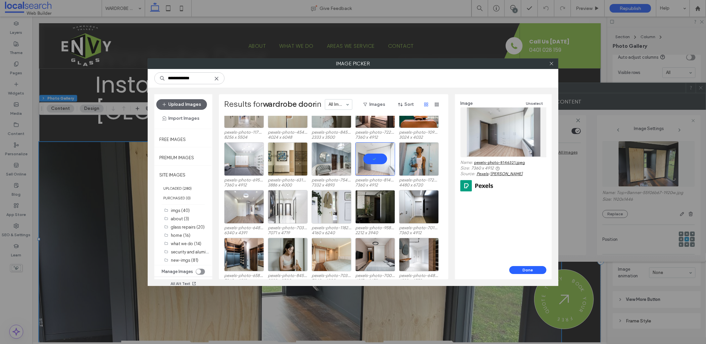
click at [515, 157] on div "Image Unselect Name: pexels-photo-8146321.jpeg Size: 7360 x 4912 Source: Pexels…" at bounding box center [504, 145] width 86 height 93
click at [515, 160] on link "pexels-photo-8146321.jpeg" at bounding box center [499, 162] width 51 height 5
click at [523, 272] on button "Done" at bounding box center [528, 270] width 37 height 8
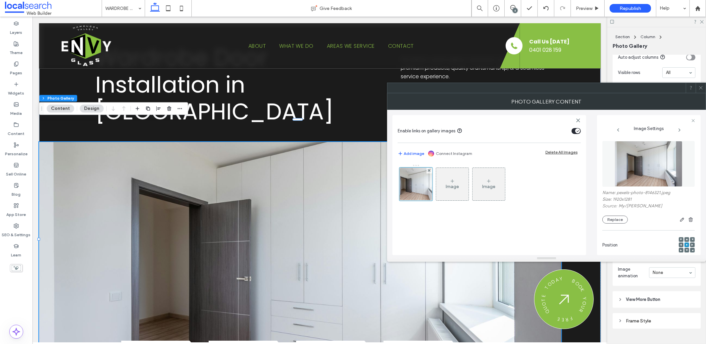
click at [700, 88] on icon at bounding box center [701, 87] width 5 height 5
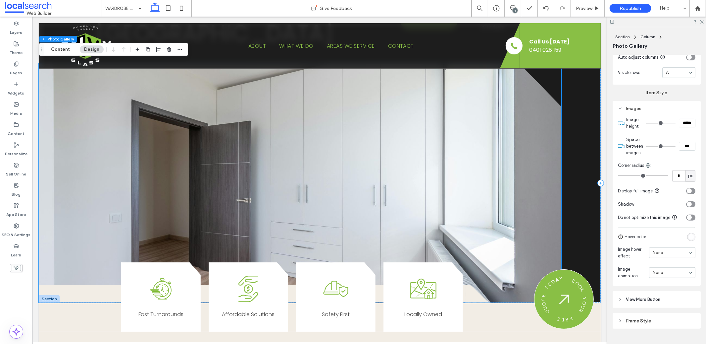
scroll to position [0, 0]
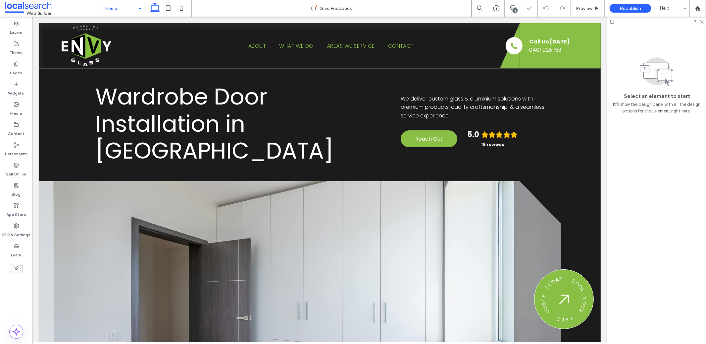
click at [516, 11] on div "4" at bounding box center [515, 10] width 5 height 5
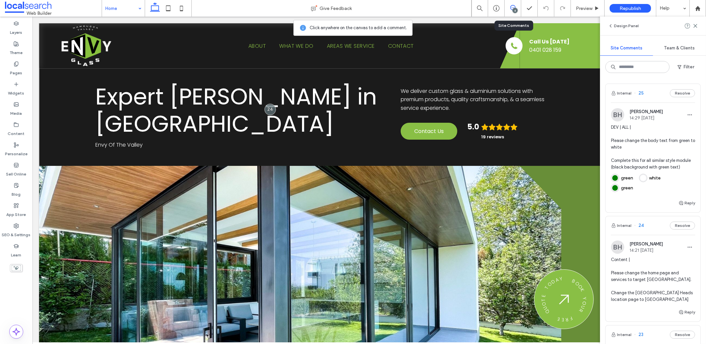
click at [365, 150] on div "Expert Glazier in Newry Envy Of The Valley We deliver custom glass & aluminium …" at bounding box center [320, 214] width 562 height 381
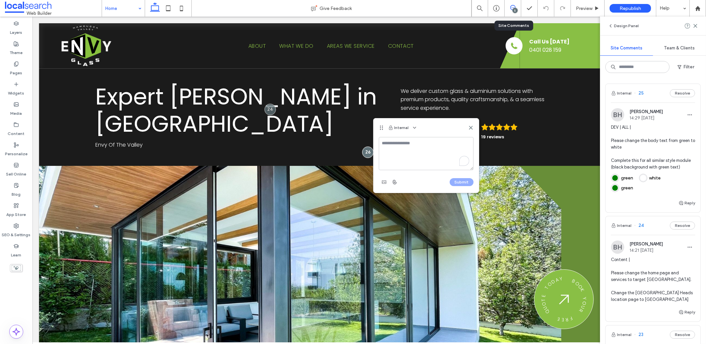
click at [413, 154] on textarea "To enrich screen reader interactions, please activate Accessibility in Grammarl…" at bounding box center [426, 153] width 95 height 33
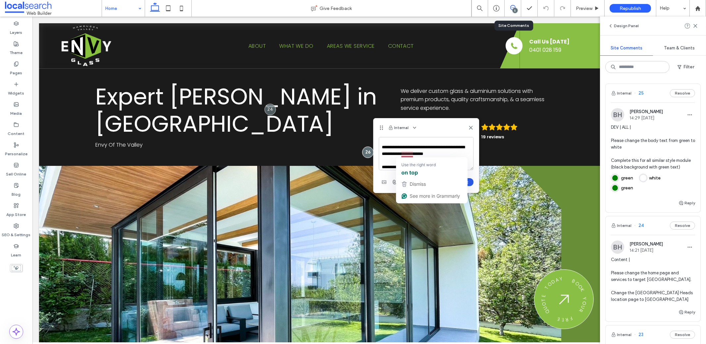
type textarea "**********"
click at [472, 181] on button "Submit" at bounding box center [462, 182] width 24 height 8
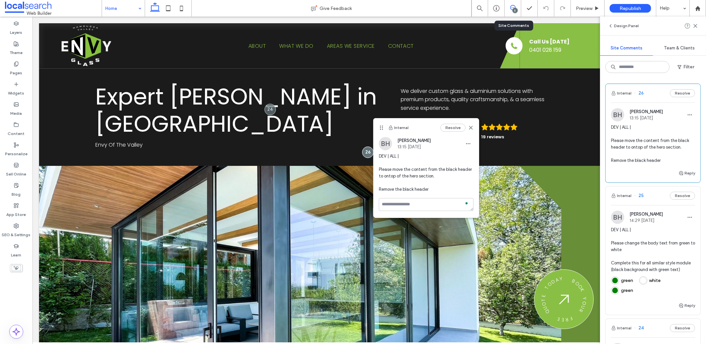
scroll to position [0, 0]
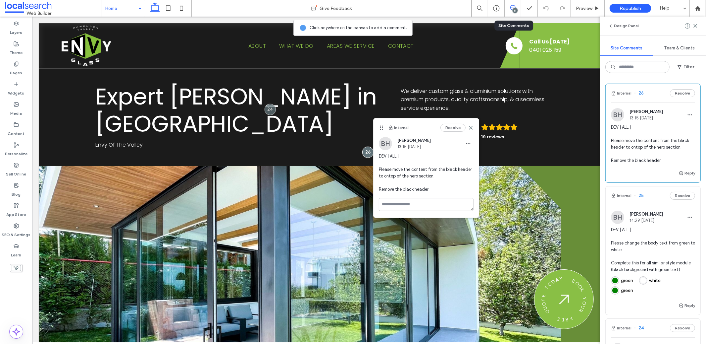
click at [509, 12] on div "5" at bounding box center [513, 8] width 17 height 17
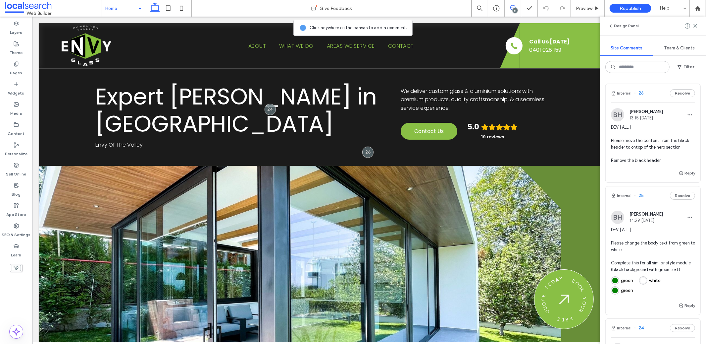
click at [514, 6] on icon at bounding box center [513, 7] width 5 height 5
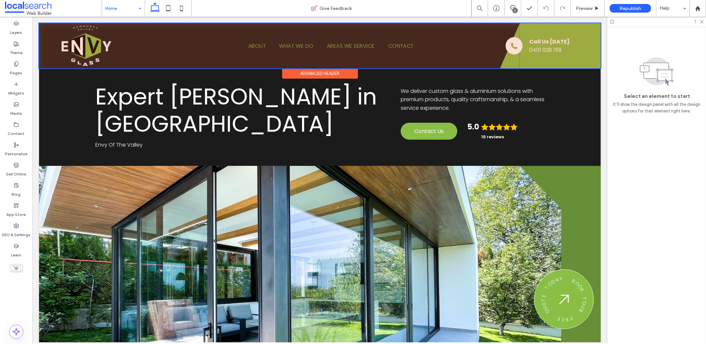
click at [503, 67] on div at bounding box center [320, 45] width 562 height 45
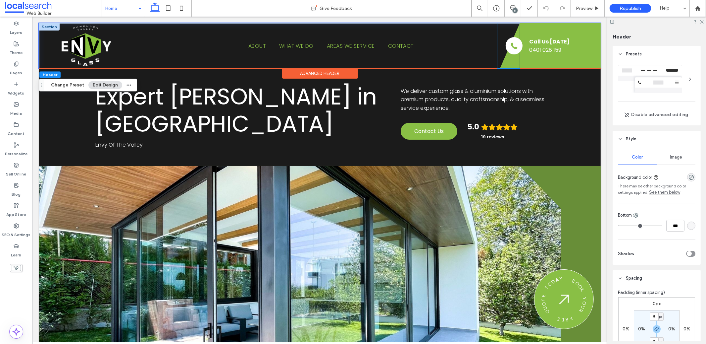
click at [504, 63] on icon at bounding box center [510, 45] width 20 height 45
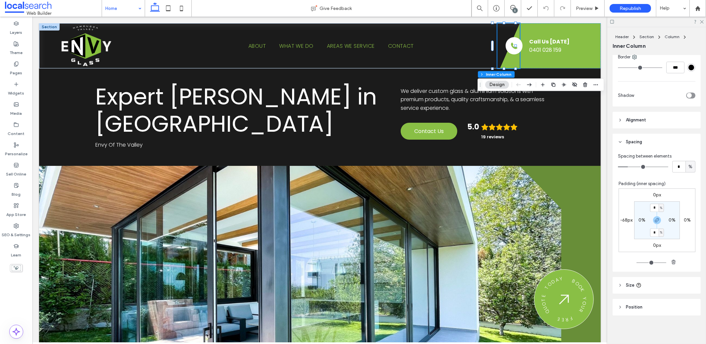
click at [673, 280] on header "Size" at bounding box center [657, 285] width 88 height 17
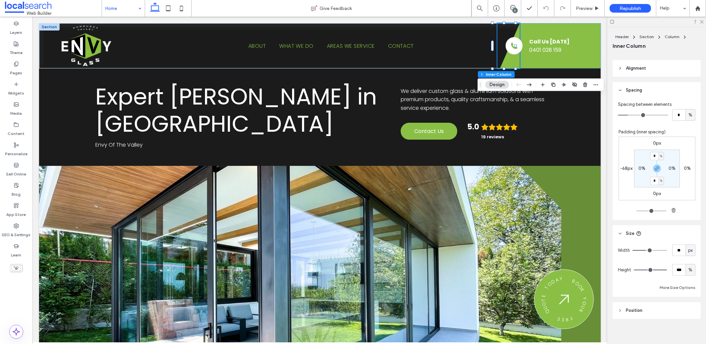
scroll to position [298, 0]
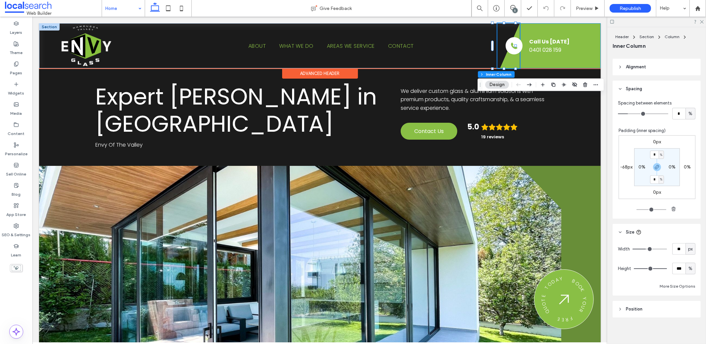
click at [581, 60] on div "Border Icon Phone Icon Phone Icon Call Us Today 0401 028 159" at bounding box center [560, 45] width 81 height 45
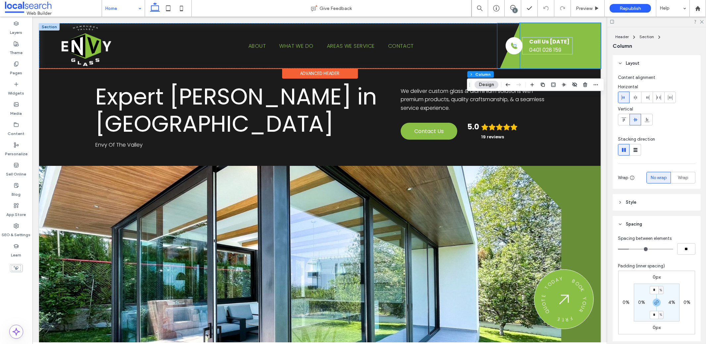
click at [502, 61] on icon at bounding box center [510, 45] width 20 height 45
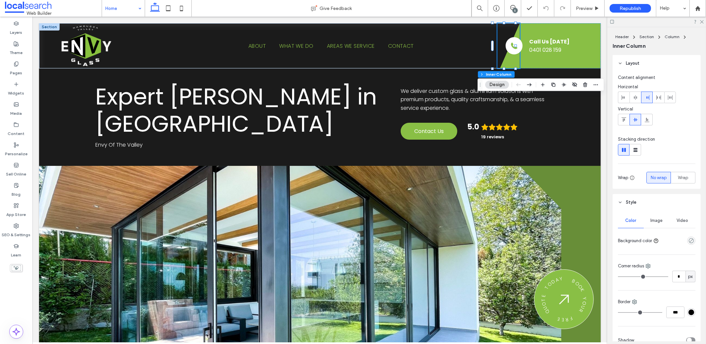
click at [630, 202] on span "Style" at bounding box center [631, 202] width 11 height 7
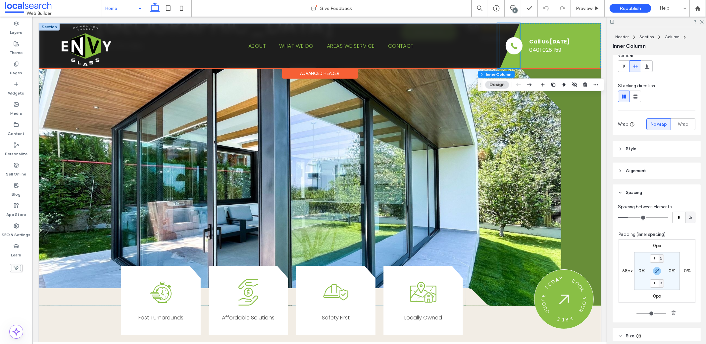
scroll to position [125, 0]
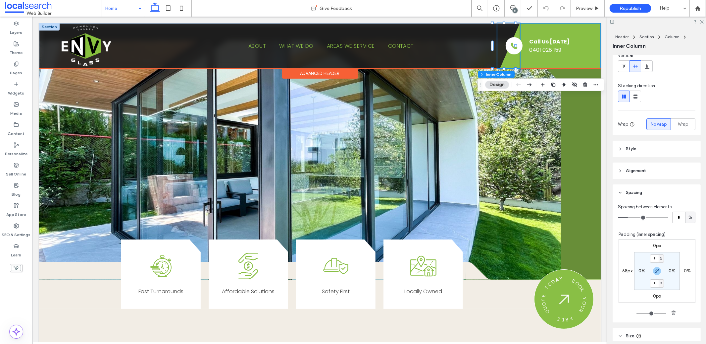
click at [553, 66] on div "Border Icon Phone Icon Phone Icon Call Us Today 0401 028 159" at bounding box center [560, 45] width 81 height 45
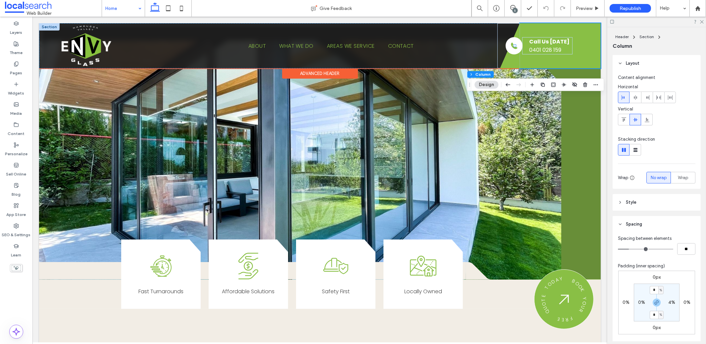
click at [562, 63] on div "Border Icon Phone Icon Phone Icon Call Us Today 0401 028 159" at bounding box center [560, 45] width 81 height 45
click at [459, 57] on div "ABOUT WHAT WE DO AREAS WE SERVICE CONTACT" at bounding box center [331, 45] width 378 height 45
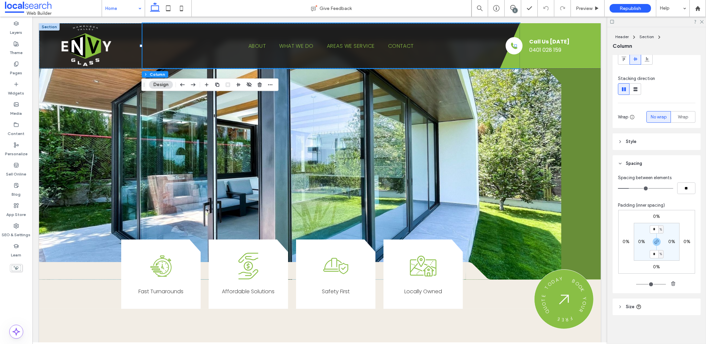
click at [660, 305] on header "Size" at bounding box center [657, 306] width 88 height 17
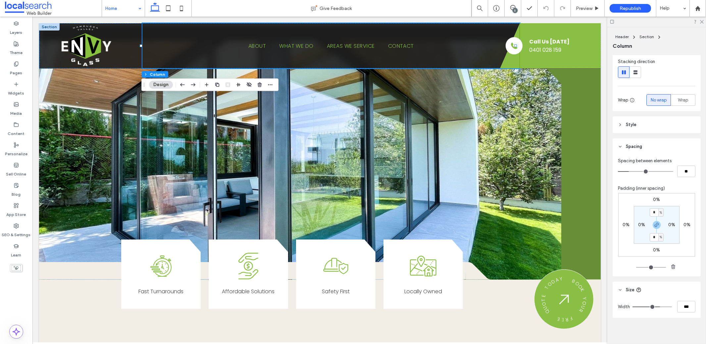
scroll to position [80, 0]
click at [41, 64] on div "ABOUT WHAT WE DO AREAS WE SERVICE CONTACT Border Icon Phone Icon Phone Icon Cal…" at bounding box center [320, 45] width 562 height 45
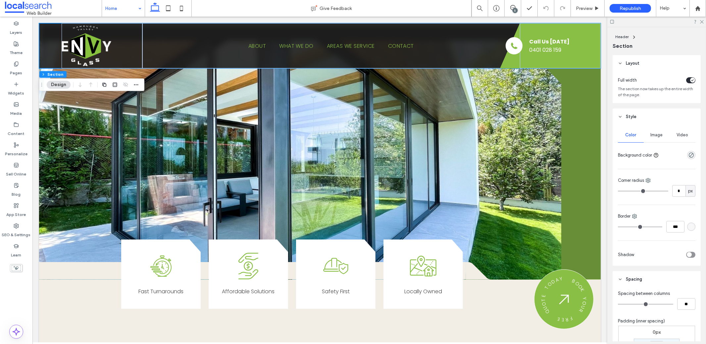
scroll to position [116, 0]
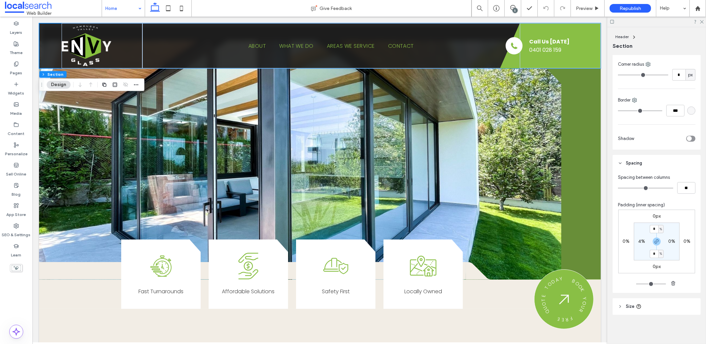
click at [664, 309] on header "Size" at bounding box center [657, 306] width 88 height 17
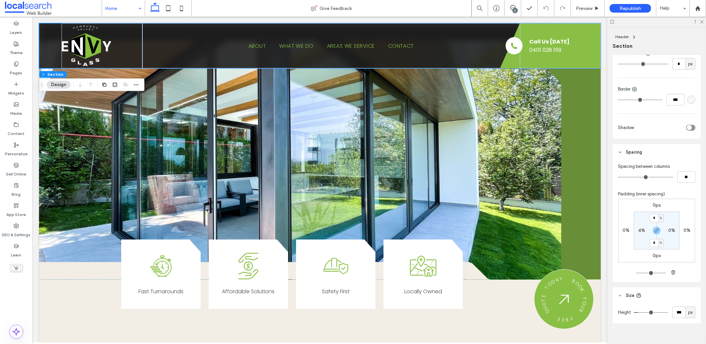
scroll to position [136, 0]
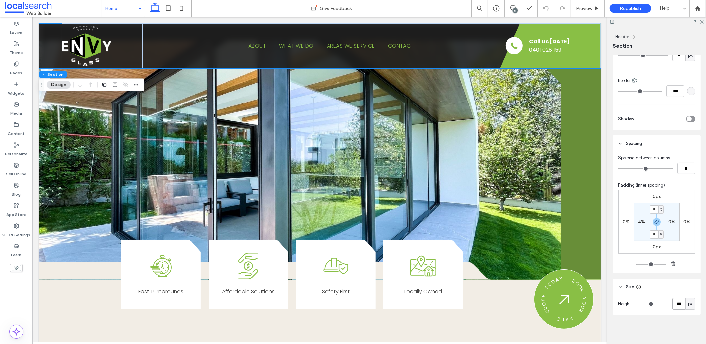
click at [679, 305] on input "***" at bounding box center [679, 304] width 13 height 12
type input "***"
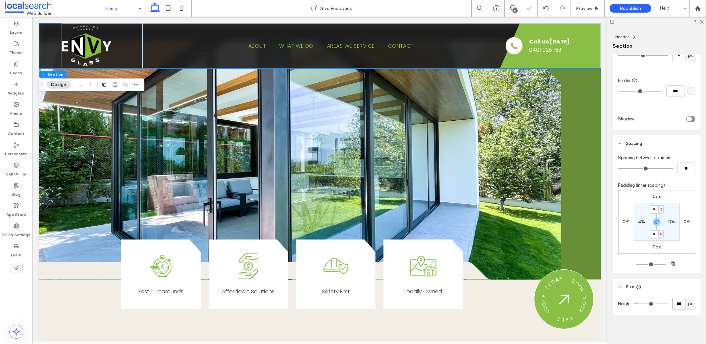
type input "***"
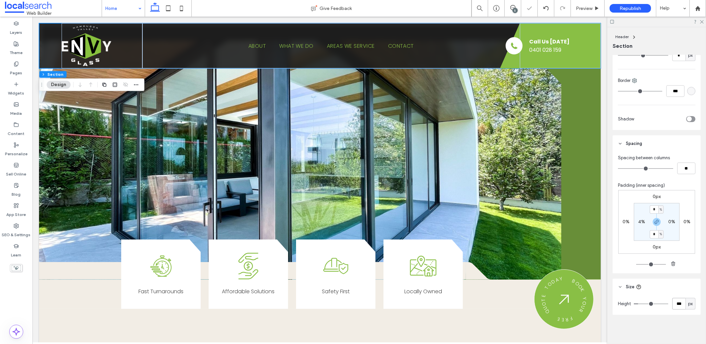
type input "***"
click at [96, 59] on img at bounding box center [86, 46] width 50 height 40
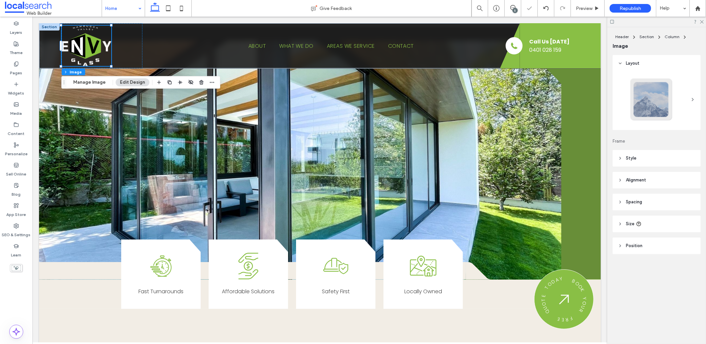
click at [655, 222] on header "Size" at bounding box center [657, 223] width 88 height 17
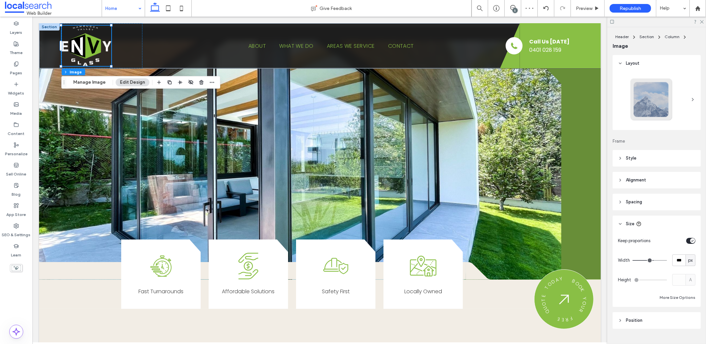
click at [659, 159] on header "Style" at bounding box center [657, 158] width 88 height 17
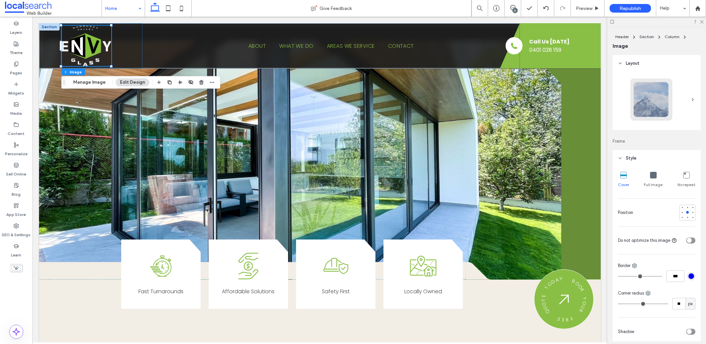
click at [624, 154] on header "Style" at bounding box center [657, 158] width 88 height 17
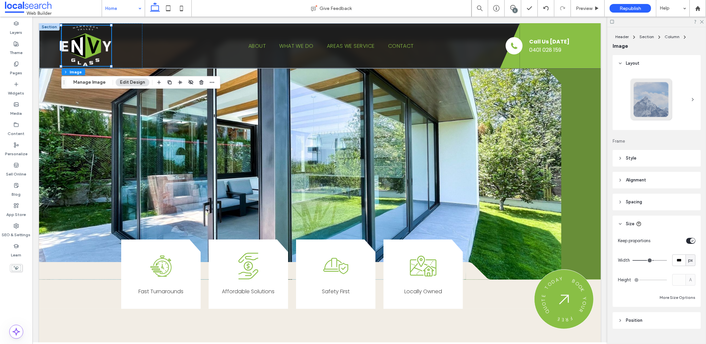
click at [640, 199] on span "Spacing" at bounding box center [634, 201] width 16 height 7
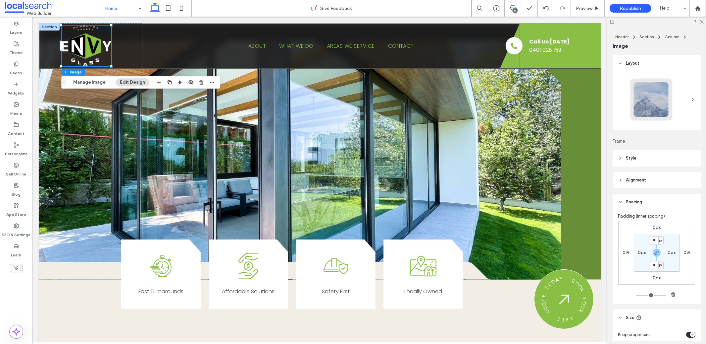
click at [653, 277] on label "0px" at bounding box center [657, 278] width 8 height 6
type input "*"
type input "**"
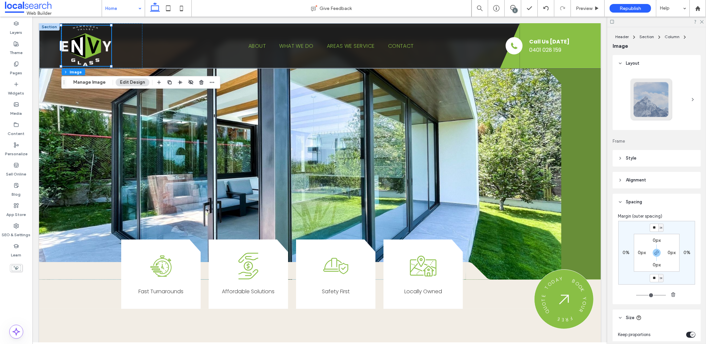
type input "*"
type input "**"
type input "*"
type input "**"
type input "*"
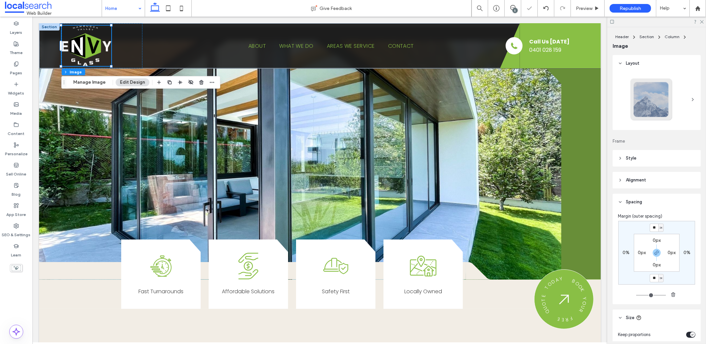
type input "**"
type input "*"
type input "**"
type input "*"
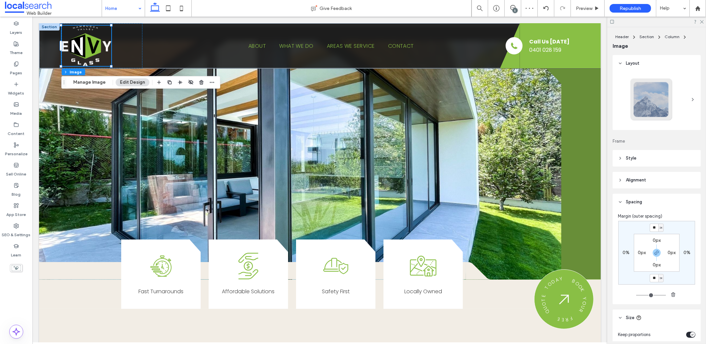
type input "*"
type input "**"
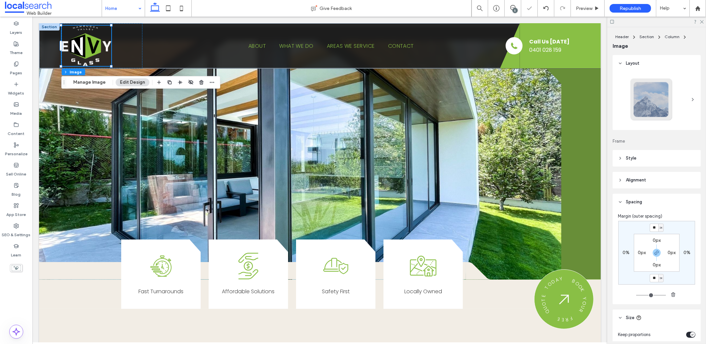
type input "*"
type input "**"
type input "*"
type input "**"
type input "*"
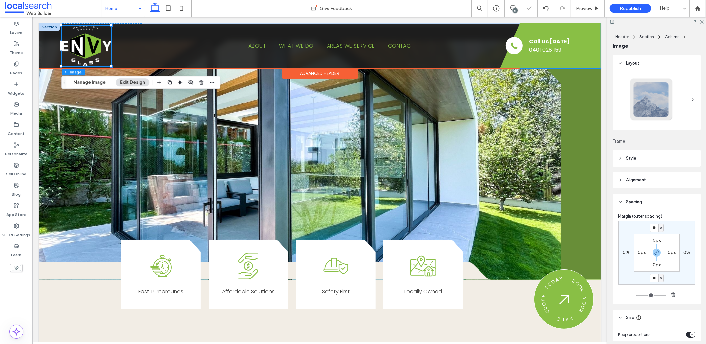
click at [590, 60] on div "Border Icon Phone Icon Phone Icon Call Us Today 0401 028 159" at bounding box center [560, 45] width 81 height 45
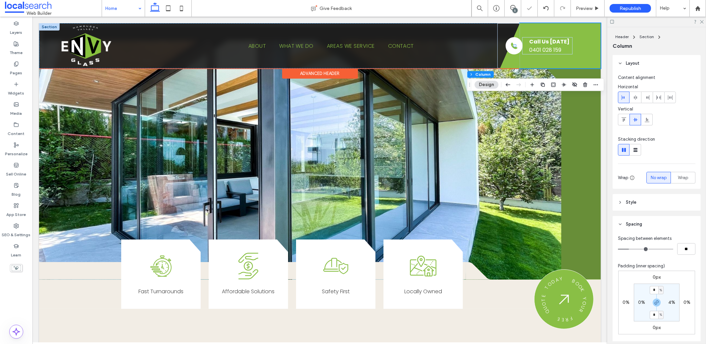
click at [592, 60] on div "Border Icon Phone Icon Phone Icon Call Us Today 0401 028 159" at bounding box center [560, 45] width 81 height 45
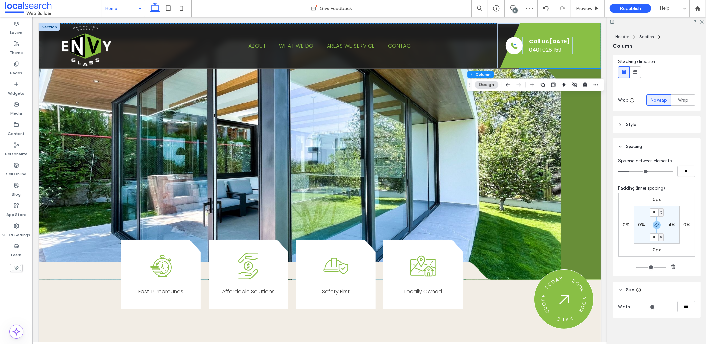
scroll to position [80, 0]
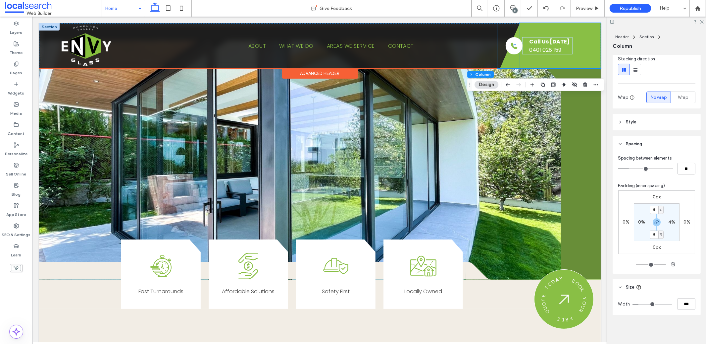
click at [508, 65] on icon at bounding box center [510, 45] width 20 height 45
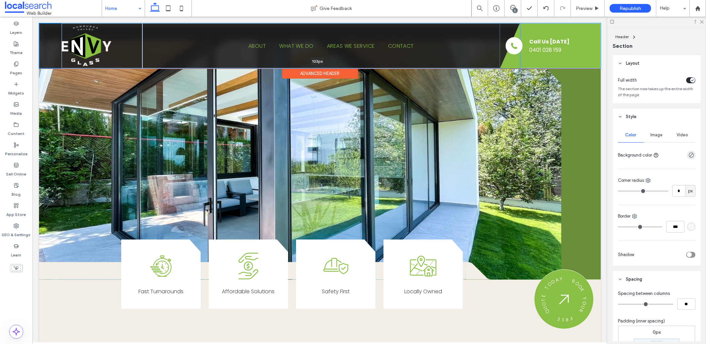
drag, startPoint x: 502, startPoint y: 67, endPoint x: 501, endPoint y: 55, distance: 11.7
click at [501, 55] on div "ABOUT WHAT WE DO AREAS WE SERVICE CONTACT Border Icon Phone Icon Phone Icon Cal…" at bounding box center [320, 45] width 562 height 45
type input "***"
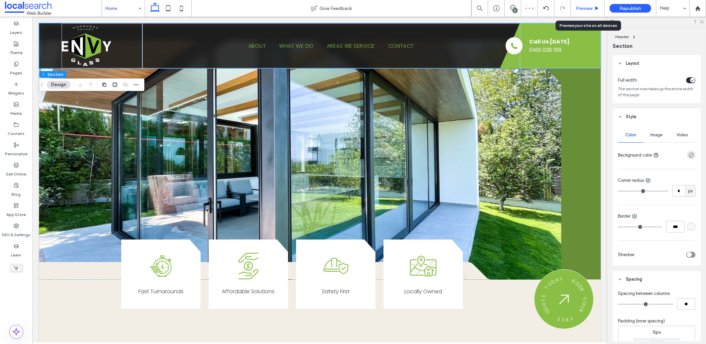
click at [585, 8] on span "Preview" at bounding box center [584, 9] width 17 height 6
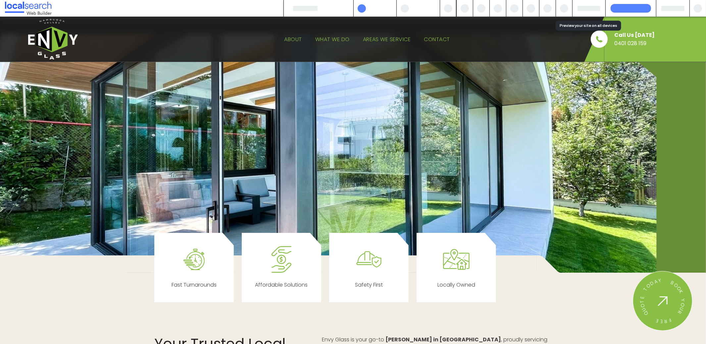
scroll to position [118, 0]
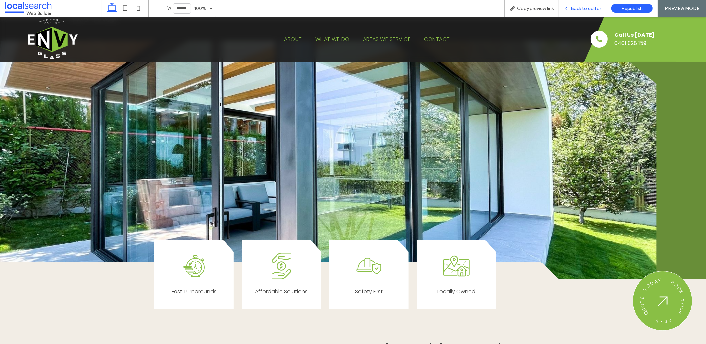
click at [574, 8] on span "Back to editor" at bounding box center [586, 9] width 30 height 6
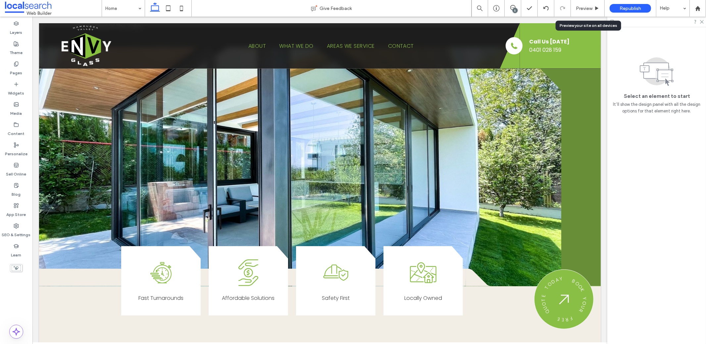
scroll to position [125, 0]
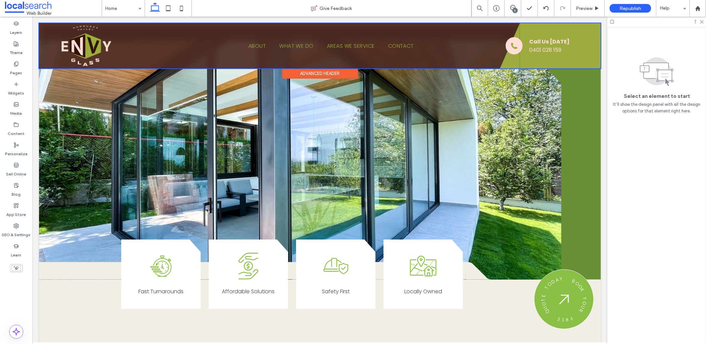
click at [498, 67] on div at bounding box center [320, 45] width 562 height 45
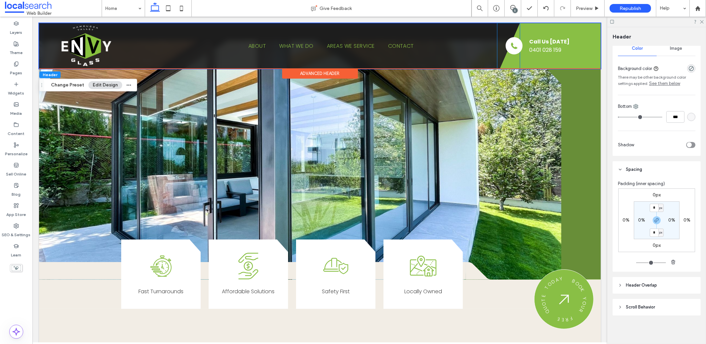
scroll to position [109, 0]
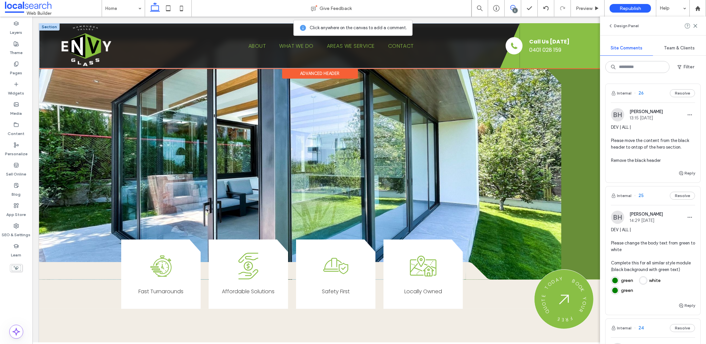
click at [504, 66] on icon at bounding box center [510, 45] width 20 height 45
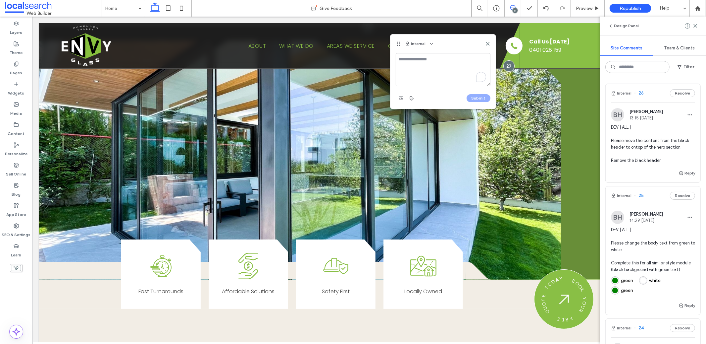
click at [450, 69] on textarea "To enrich screen reader interactions, please activate Accessibility in Grammarl…" at bounding box center [443, 69] width 95 height 33
type textarea "**********"
click at [475, 94] on button "Submit" at bounding box center [479, 98] width 24 height 8
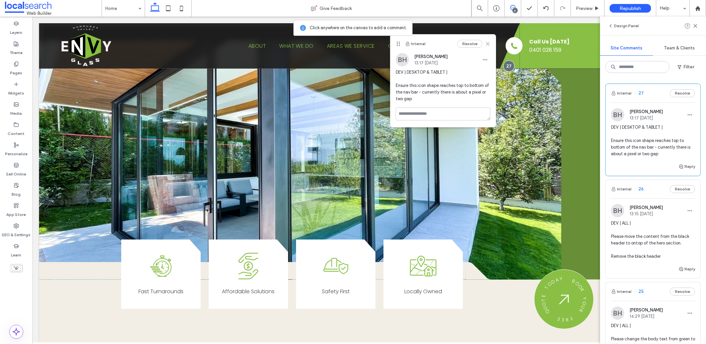
click at [489, 43] on icon at bounding box center [487, 43] width 5 height 5
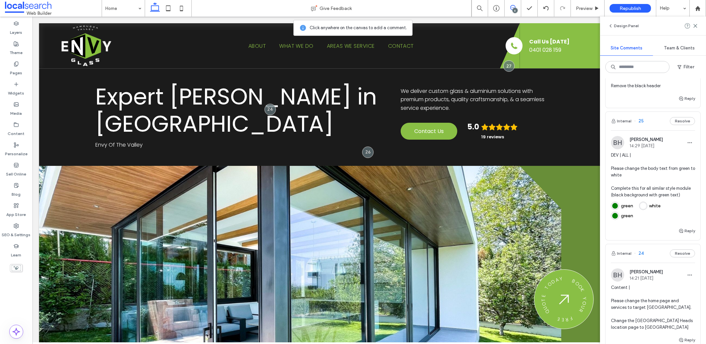
scroll to position [122, 0]
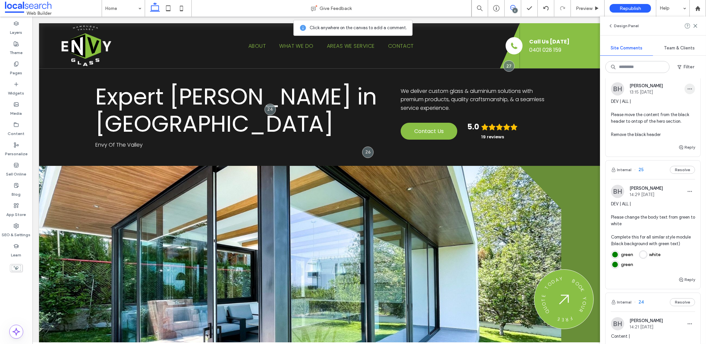
click at [687, 83] on span "button" at bounding box center [690, 88] width 11 height 11
click at [660, 103] on div "Edit" at bounding box center [660, 106] width 59 height 13
click at [673, 133] on textarea "**********" at bounding box center [650, 121] width 79 height 33
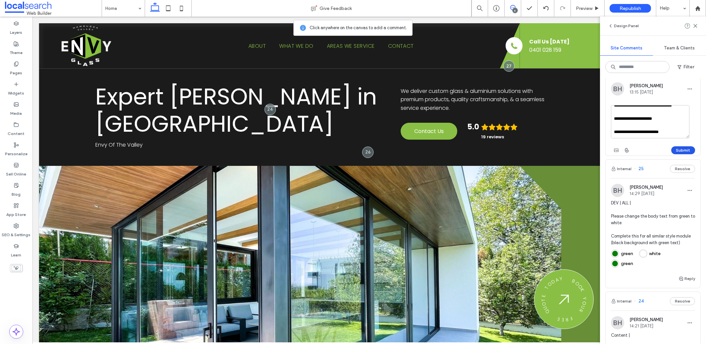
type textarea "**********"
click at [677, 151] on button "Submit" at bounding box center [684, 150] width 24 height 8
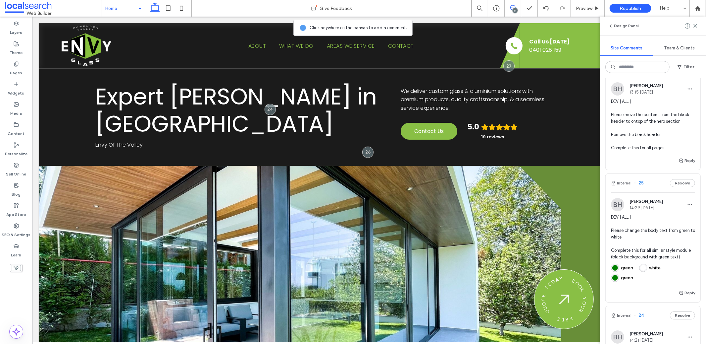
scroll to position [0, 0]
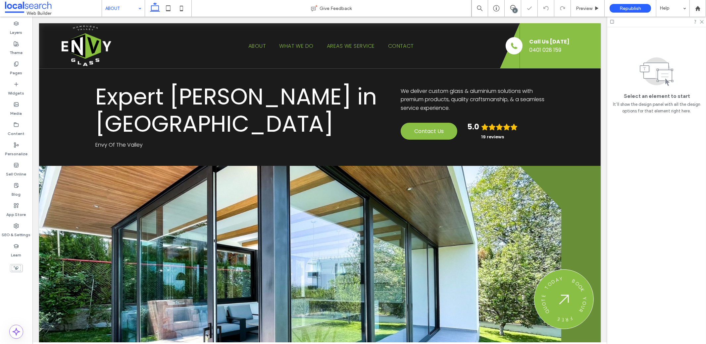
click at [129, 5] on input at bounding box center [121, 8] width 33 height 17
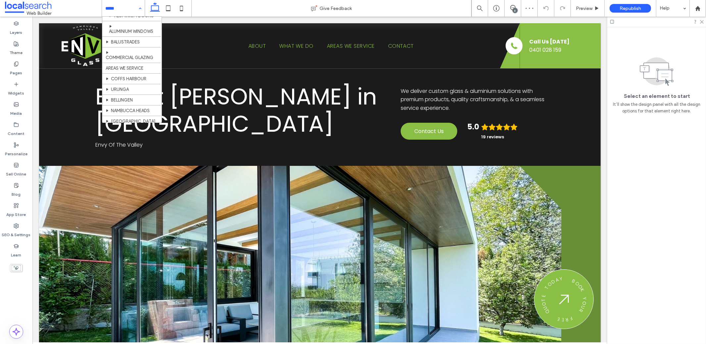
scroll to position [184, 0]
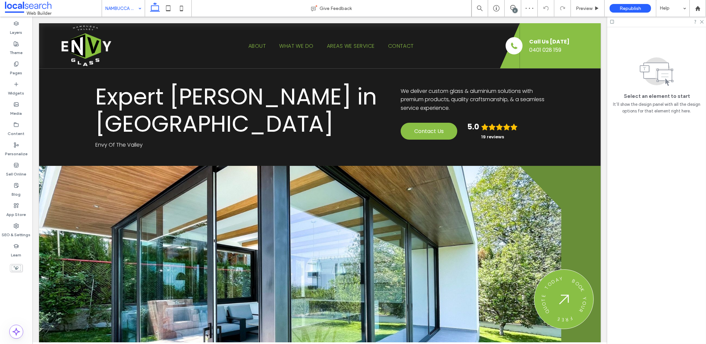
click at [109, 8] on input at bounding box center [121, 8] width 33 height 17
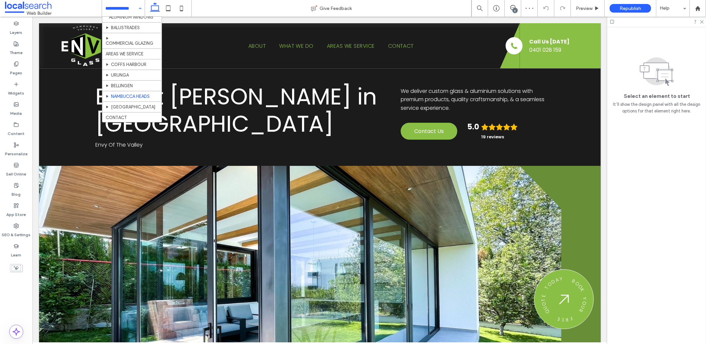
scroll to position [184, 0]
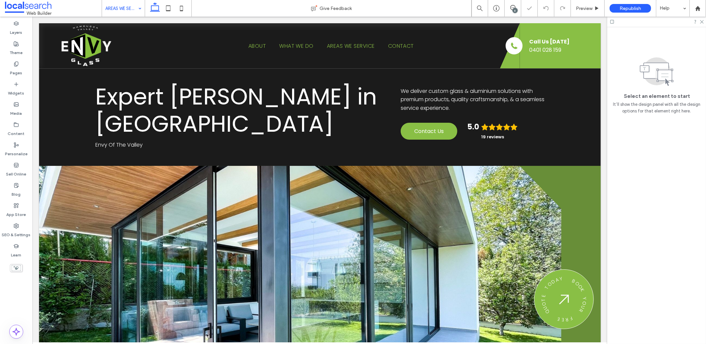
click at [124, 9] on input at bounding box center [121, 8] width 33 height 17
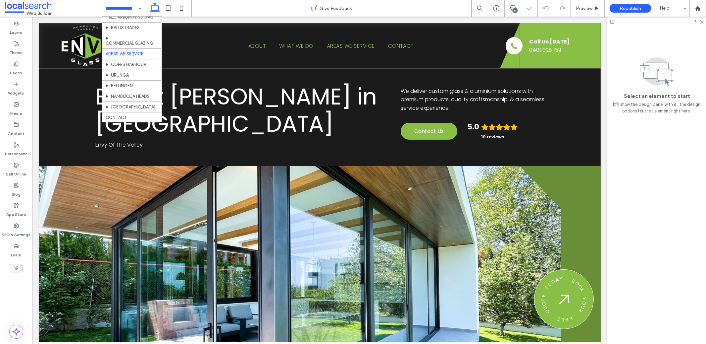
scroll to position [184, 0]
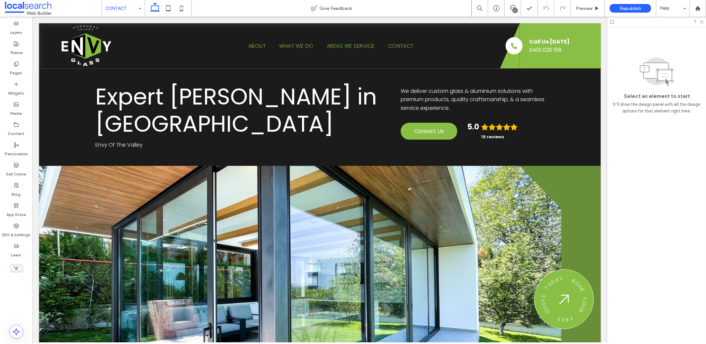
click at [118, 8] on input at bounding box center [121, 8] width 33 height 17
click at [513, 8] on icon at bounding box center [513, 7] width 5 height 5
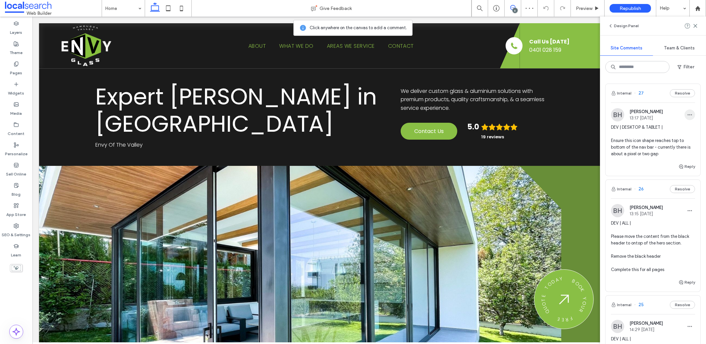
click at [688, 117] on icon "button" at bounding box center [690, 114] width 5 height 5
click at [688, 212] on icon "button" at bounding box center [690, 210] width 5 height 5
click at [661, 223] on div "Edit" at bounding box center [660, 228] width 59 height 13
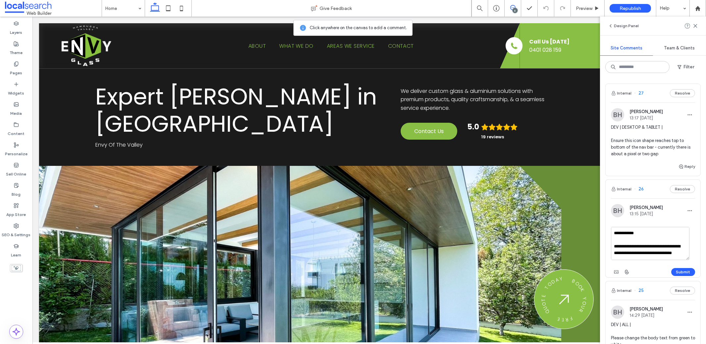
scroll to position [32, 0]
click at [673, 255] on textarea "**********" at bounding box center [650, 243] width 79 height 33
type textarea "**********"
click at [687, 272] on button "Submit" at bounding box center [684, 272] width 24 height 8
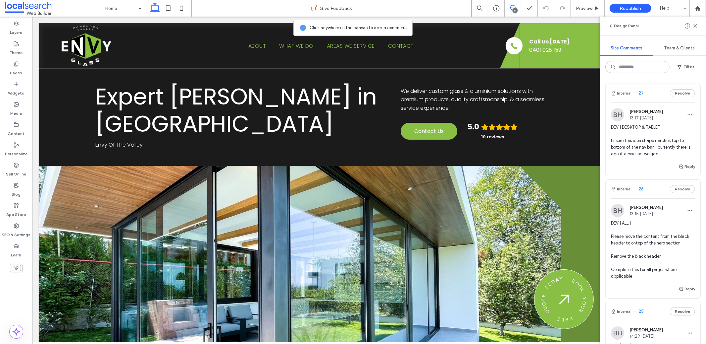
click at [514, 7] on use at bounding box center [513, 7] width 5 height 5
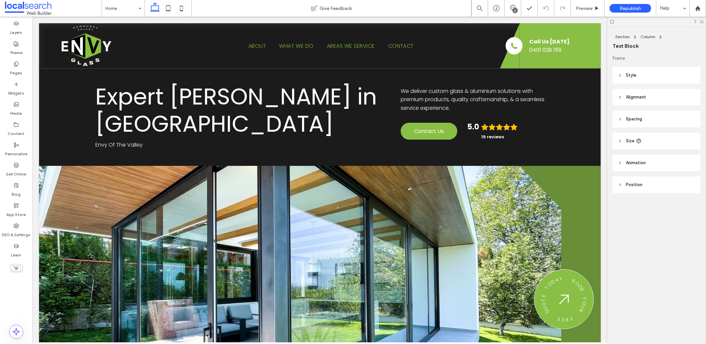
type input "*******"
type input "**"
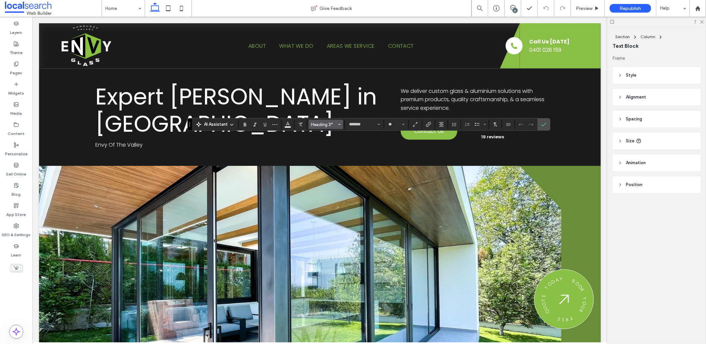
click at [325, 127] on span "Heading 3*" at bounding box center [324, 124] width 26 height 5
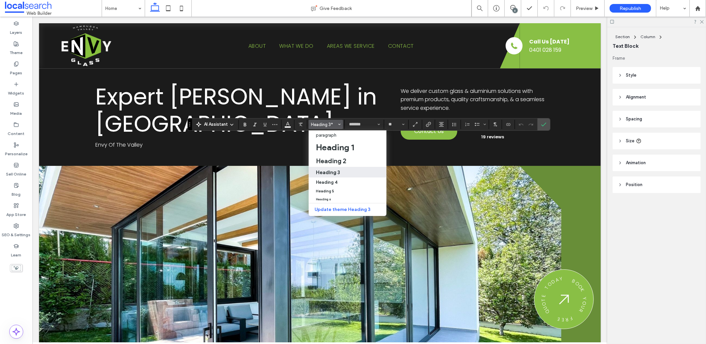
click at [330, 170] on h3 "Heading 3" at bounding box center [328, 172] width 24 height 6
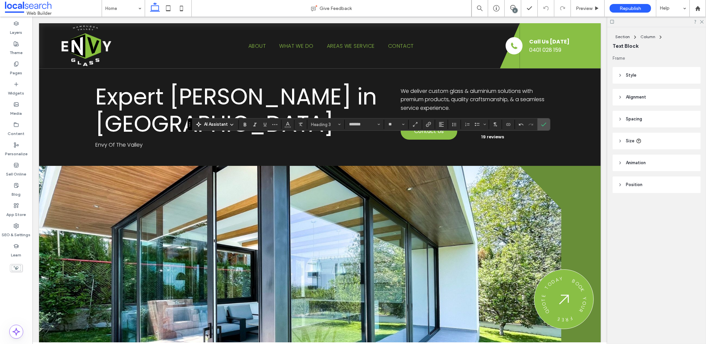
click at [328, 119] on div "AI Assistant Heading 3 ******* **" at bounding box center [369, 124] width 363 height 13
click at [331, 128] on button "Heading 3" at bounding box center [326, 124] width 34 height 9
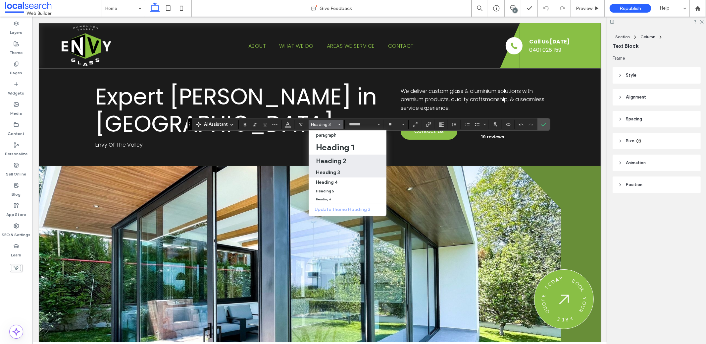
click at [337, 158] on h2 "Heading 2" at bounding box center [331, 161] width 30 height 8
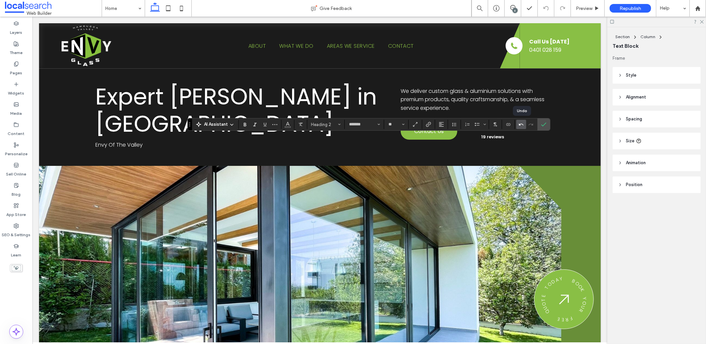
click at [521, 122] on icon "Undo" at bounding box center [521, 124] width 5 height 5
type input "**"
click at [288, 124] on icon "Color" at bounding box center [287, 123] width 5 height 5
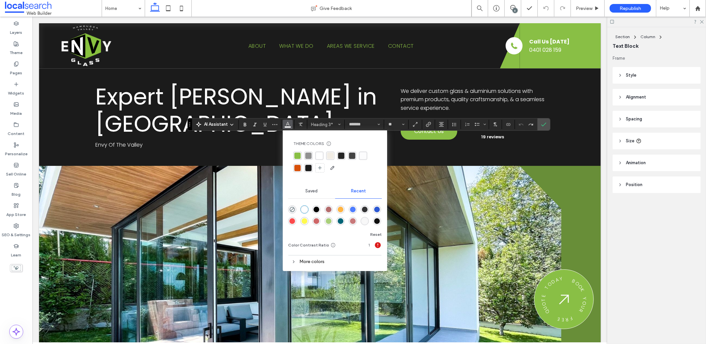
click at [298, 154] on div "rgba(137,191,69,1)" at bounding box center [298, 155] width 6 height 6
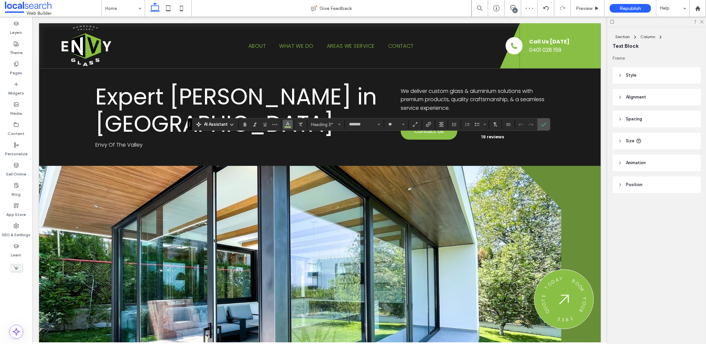
click at [288, 128] on span "Color" at bounding box center [287, 123] width 5 height 9
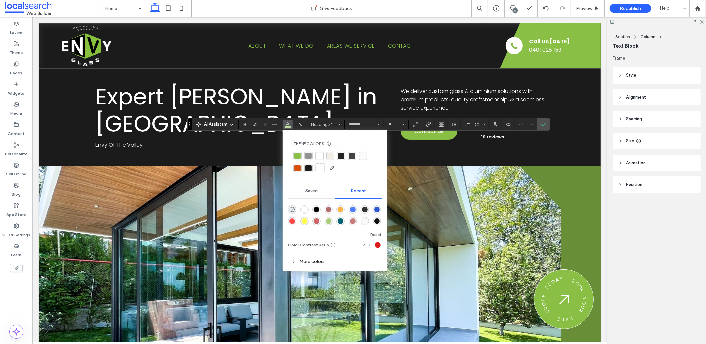
click at [344, 157] on div "rgba(37, 37, 37, 1)" at bounding box center [341, 155] width 6 height 6
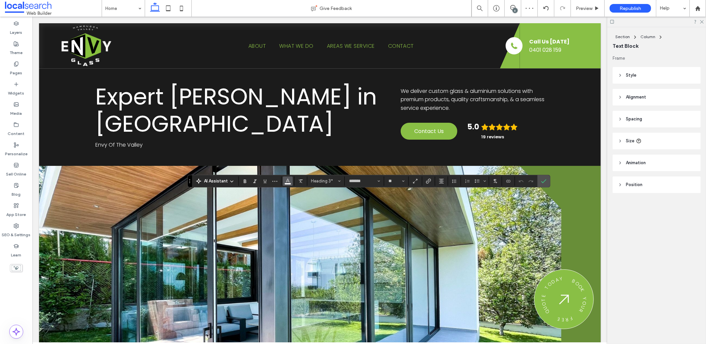
click at [287, 181] on icon "Color" at bounding box center [287, 180] width 5 height 5
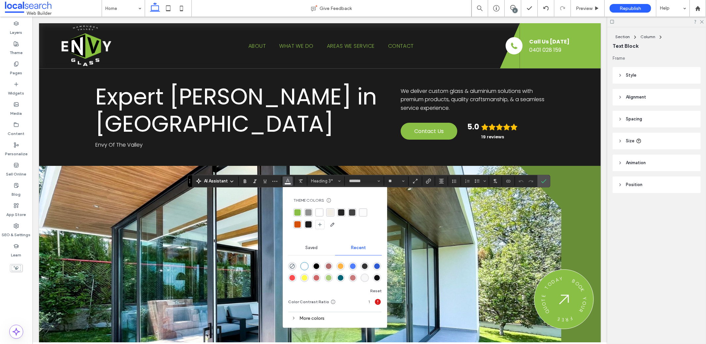
click at [342, 213] on div "rgba(37, 37, 37, 1)" at bounding box center [341, 212] width 6 height 6
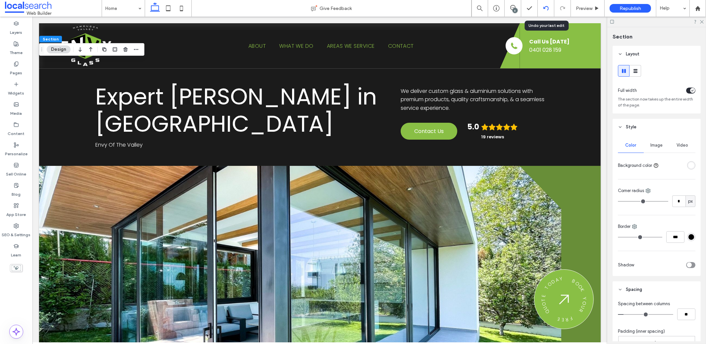
click at [544, 7] on use at bounding box center [545, 8] width 5 height 4
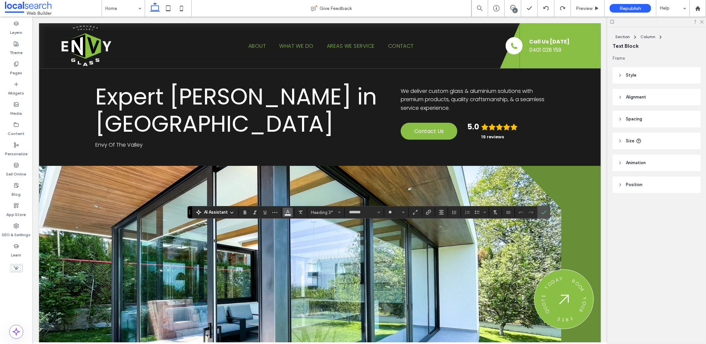
click at [283, 213] on button "Color" at bounding box center [288, 211] width 10 height 9
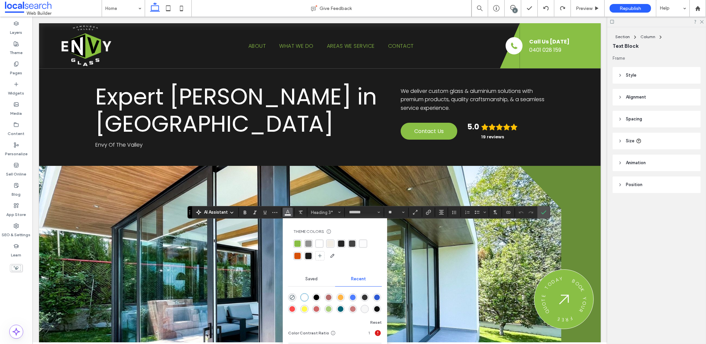
click at [342, 243] on div "rgba(37, 37, 37, 1)" at bounding box center [341, 243] width 6 height 6
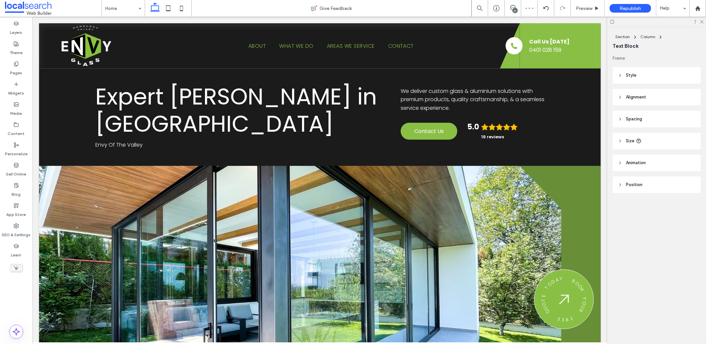
type input "*******"
type input "**"
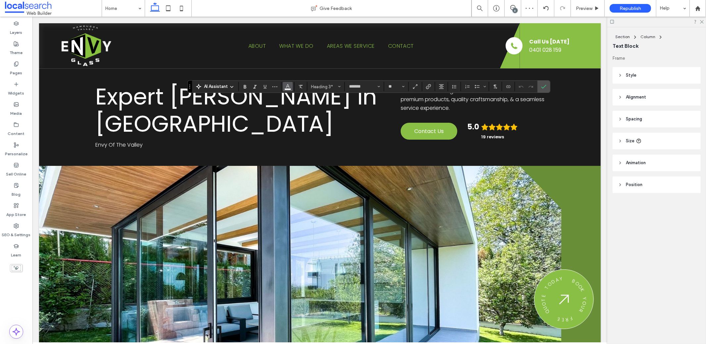
click at [287, 87] on use "Color" at bounding box center [288, 86] width 4 height 4
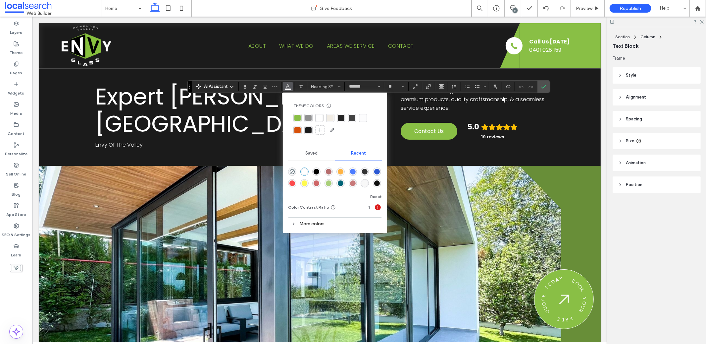
click at [340, 118] on div "rgba(37, 37, 37, 1)" at bounding box center [341, 118] width 6 height 6
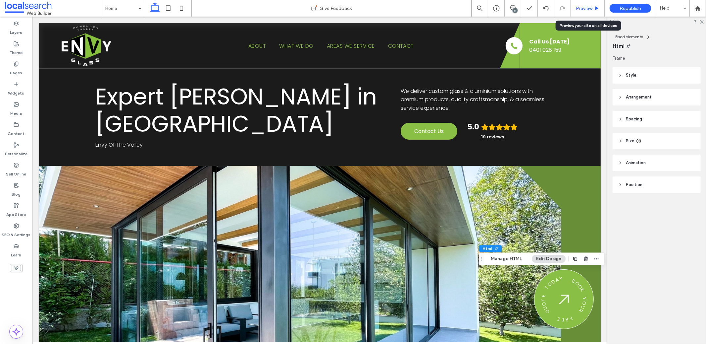
click at [583, 6] on span "Preview" at bounding box center [584, 9] width 17 height 6
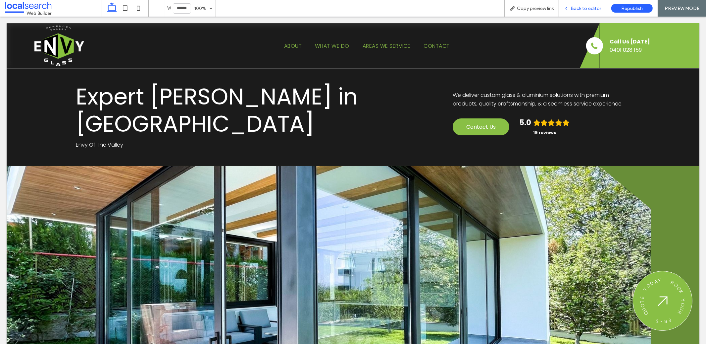
click at [574, 7] on span "Back to editor" at bounding box center [586, 9] width 30 height 6
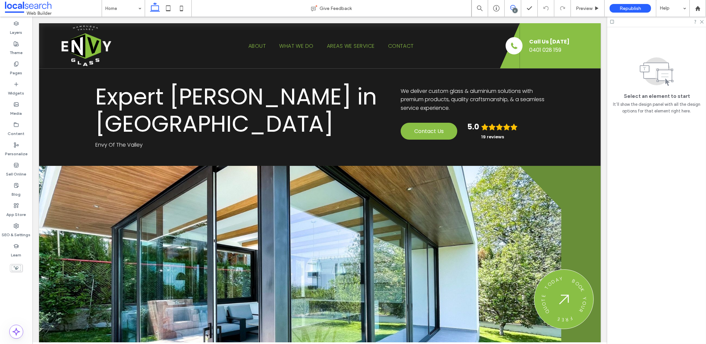
click at [512, 8] on icon at bounding box center [513, 7] width 5 height 5
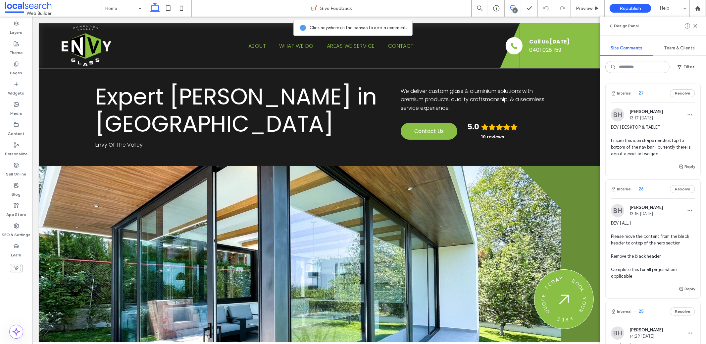
click at [512, 8] on icon at bounding box center [513, 7] width 5 height 5
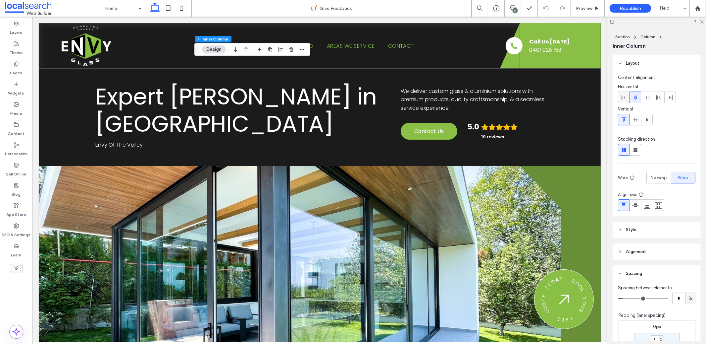
click at [623, 97] on use at bounding box center [623, 97] width 3 height 5
click at [623, 95] on icon at bounding box center [624, 97] width 5 height 5
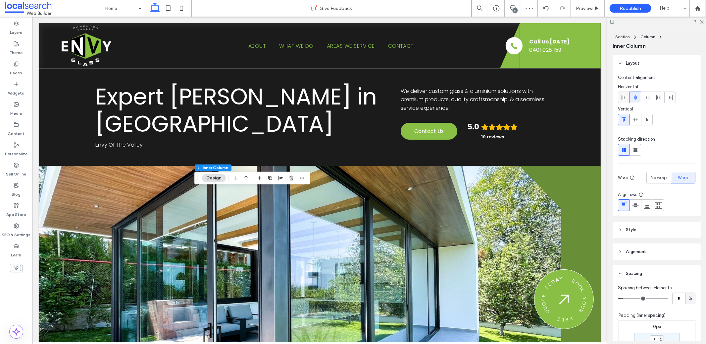
click at [623, 96] on use at bounding box center [623, 97] width 3 height 5
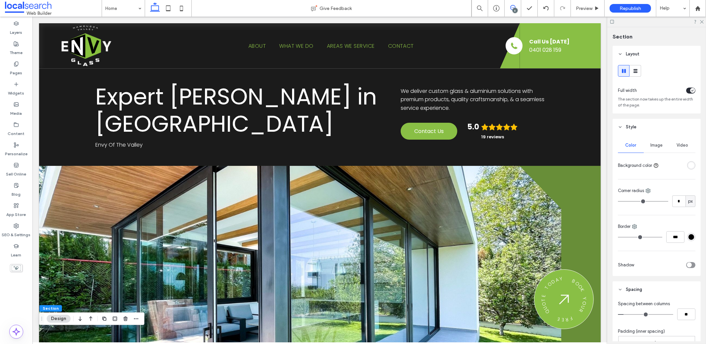
click at [511, 5] on icon at bounding box center [513, 7] width 5 height 5
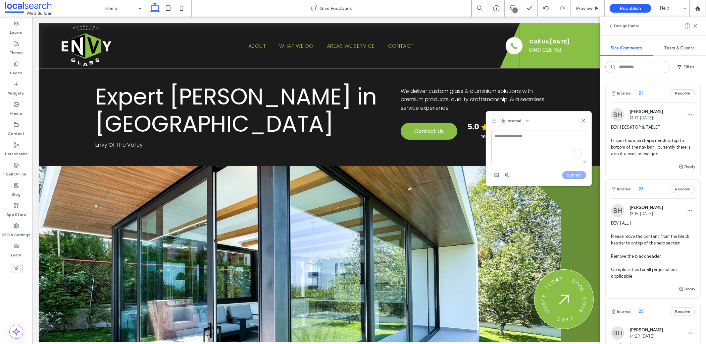
click at [520, 138] on textarea "To enrich screen reader interactions, please activate Accessibility in Grammarl…" at bounding box center [539, 146] width 95 height 33
click at [541, 160] on textarea "**********" at bounding box center [539, 146] width 95 height 33
type textarea "**********"
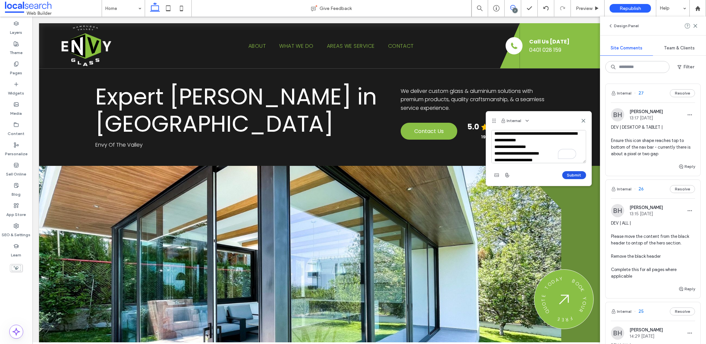
click at [567, 171] on button "Submit" at bounding box center [575, 175] width 24 height 8
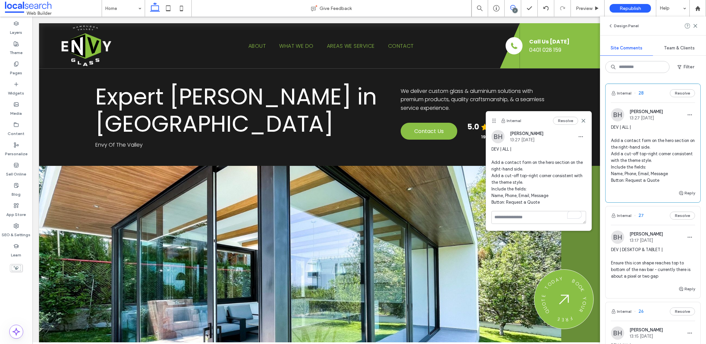
scroll to position [0, 0]
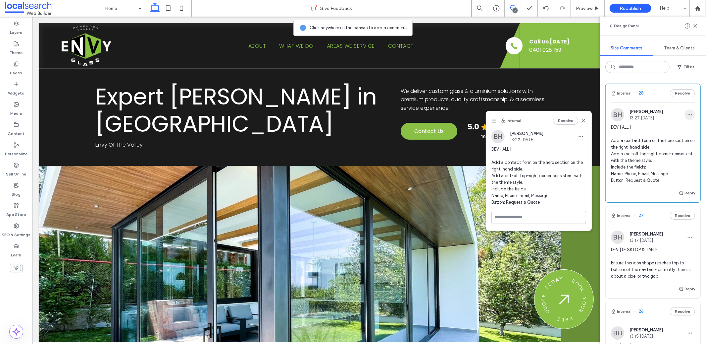
click at [688, 116] on icon "button" at bounding box center [690, 114] width 5 height 5
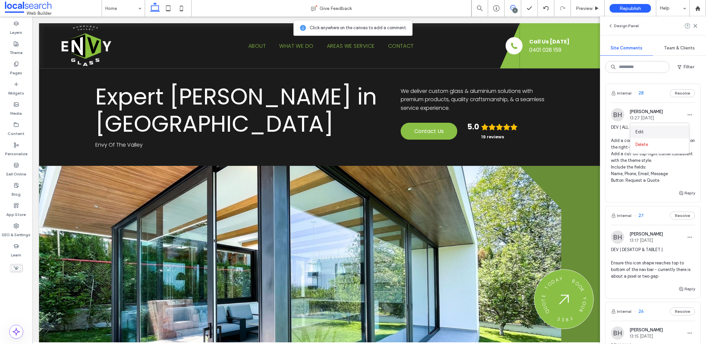
click at [653, 131] on div "Edit" at bounding box center [660, 132] width 59 height 13
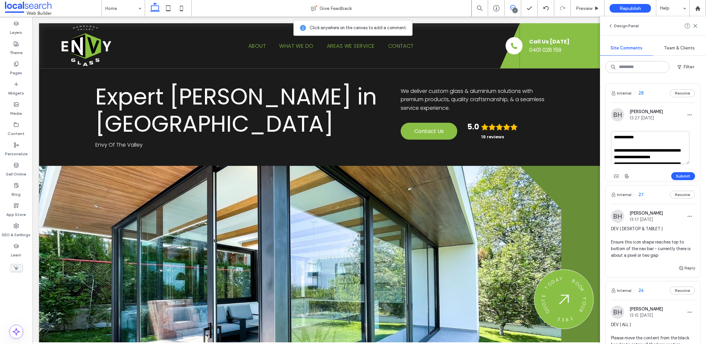
scroll to position [32, 0]
click at [663, 144] on textarea "**********" at bounding box center [650, 147] width 79 height 33
type textarea "**********"
click at [679, 177] on button "Submit" at bounding box center [684, 176] width 24 height 8
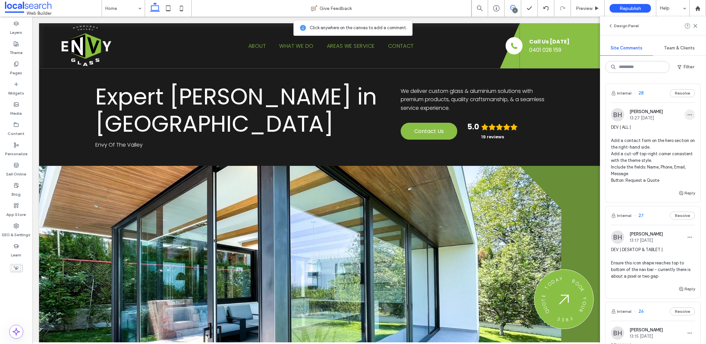
click at [688, 115] on icon "button" at bounding box center [690, 114] width 5 height 5
click at [660, 128] on div "Edit" at bounding box center [660, 132] width 59 height 13
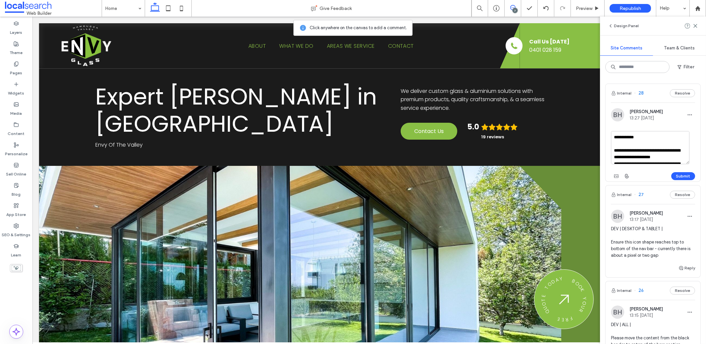
click at [629, 151] on textarea "**********" at bounding box center [650, 147] width 79 height 33
click at [626, 150] on textarea "**********" at bounding box center [650, 147] width 79 height 33
type textarea "**********"
click at [675, 176] on button "Submit" at bounding box center [684, 176] width 24 height 8
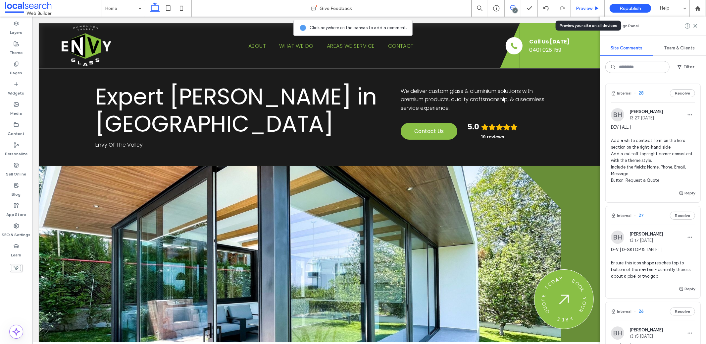
click at [582, 4] on div "Preview" at bounding box center [588, 8] width 34 height 17
click at [582, 6] on span "Preview" at bounding box center [584, 9] width 17 height 6
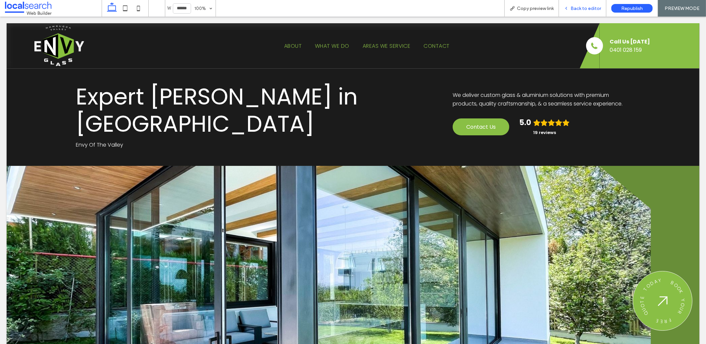
click at [581, 12] on div "Back to editor" at bounding box center [582, 8] width 47 height 17
click at [573, 10] on span "Back to editor" at bounding box center [586, 9] width 30 height 6
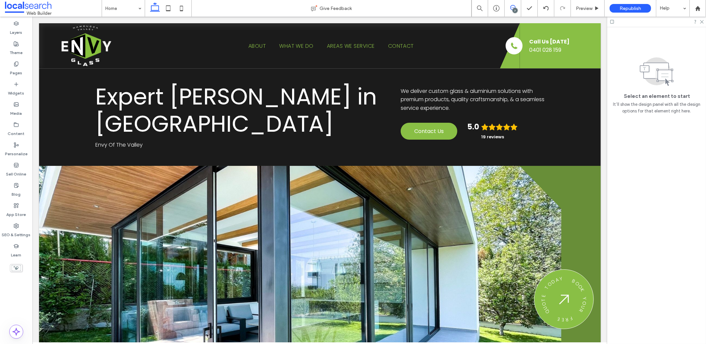
click at [515, 6] on use at bounding box center [513, 7] width 5 height 5
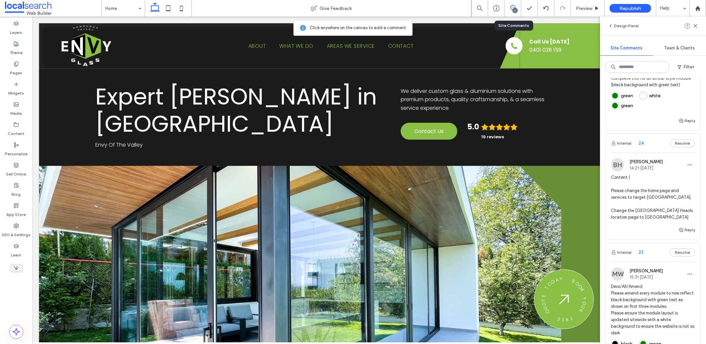
scroll to position [448, 0]
